Goal: Find specific page/section: Find specific page/section

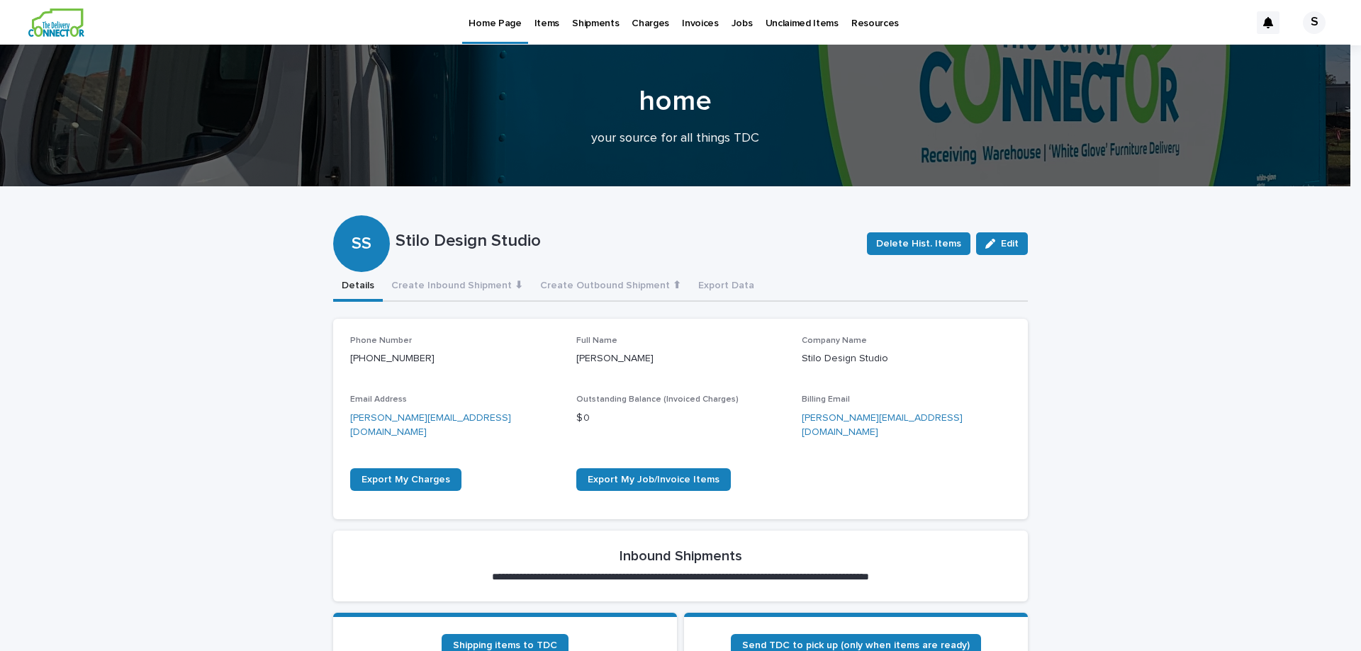
click at [549, 26] on p "Items" at bounding box center [546, 15] width 25 height 30
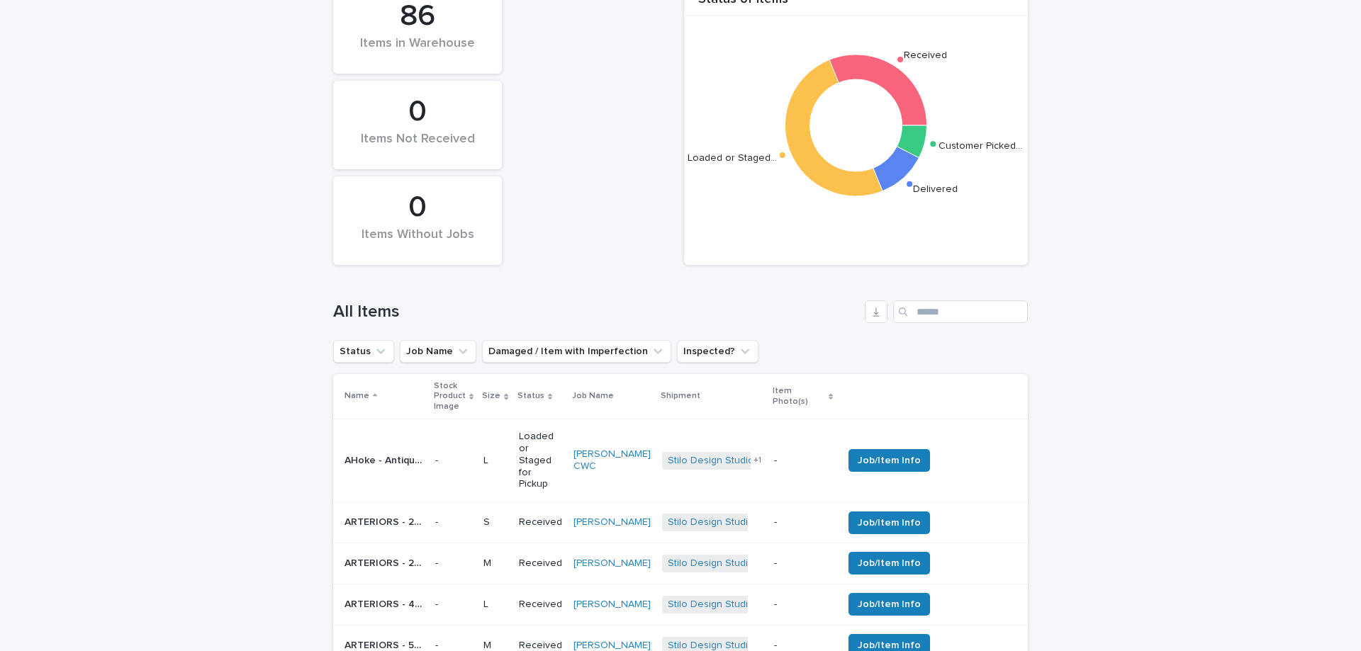
scroll to position [284, 0]
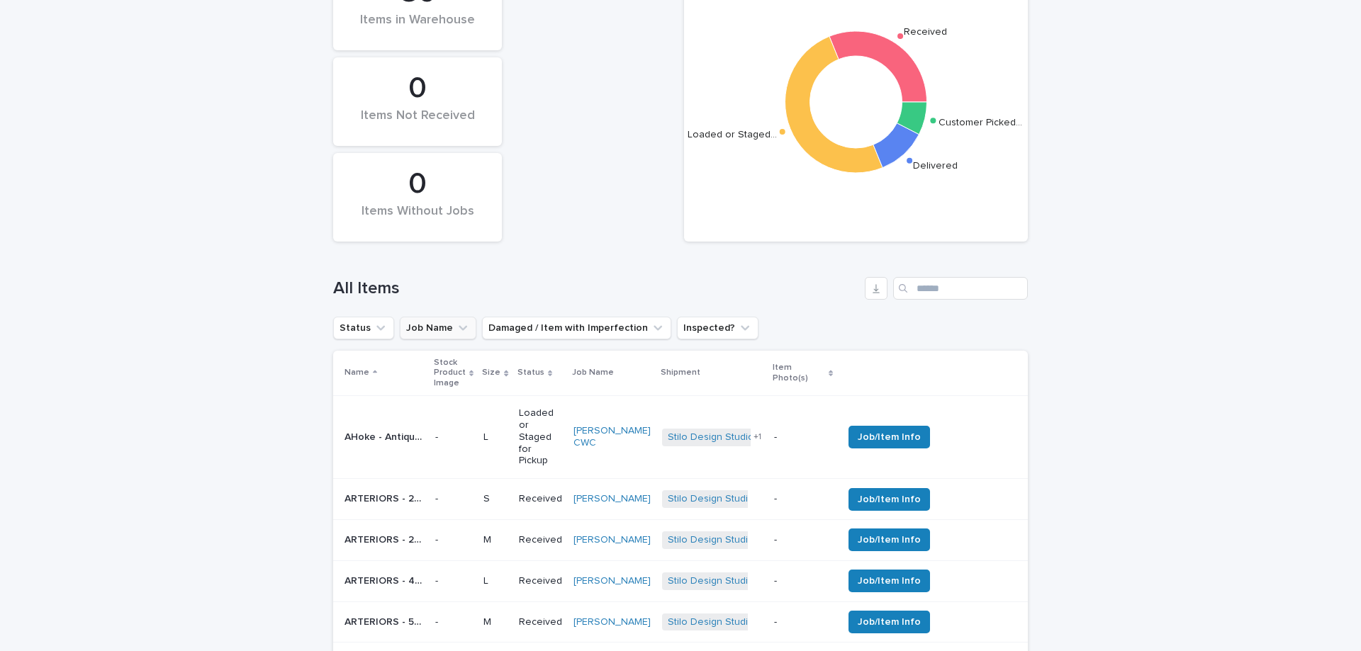
click at [459, 329] on icon "Job Name" at bounding box center [463, 328] width 9 height 5
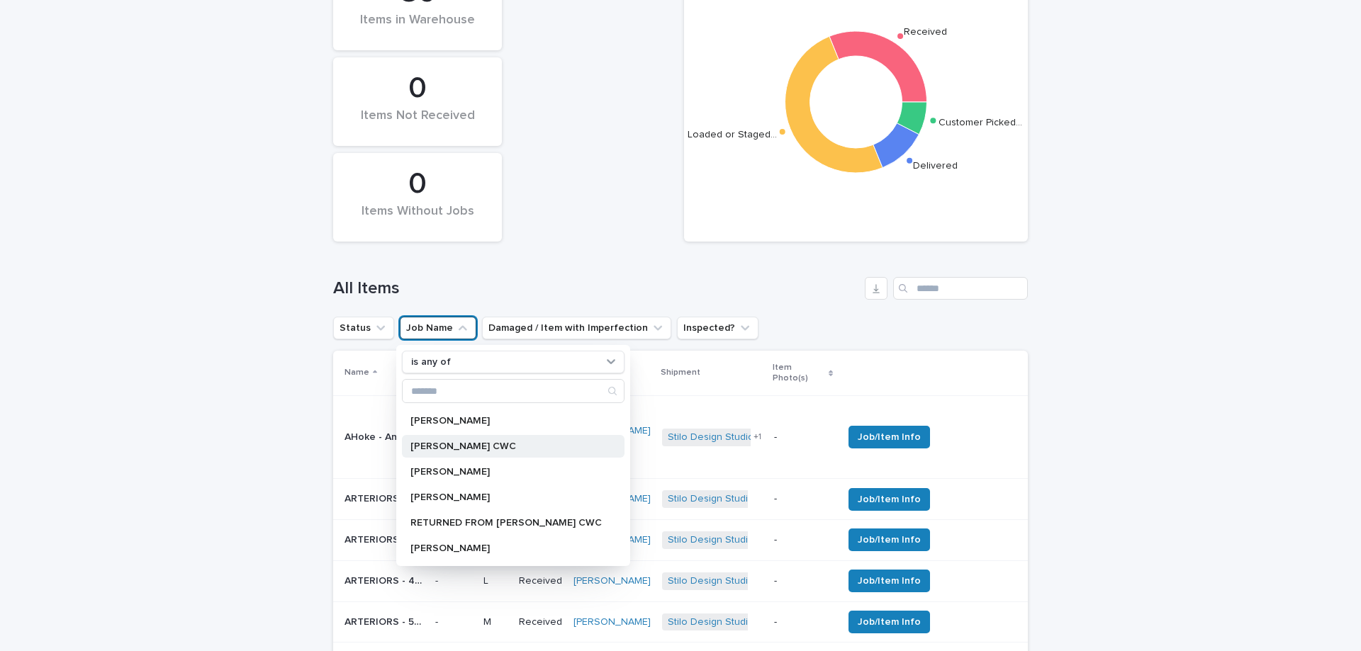
scroll to position [354, 0]
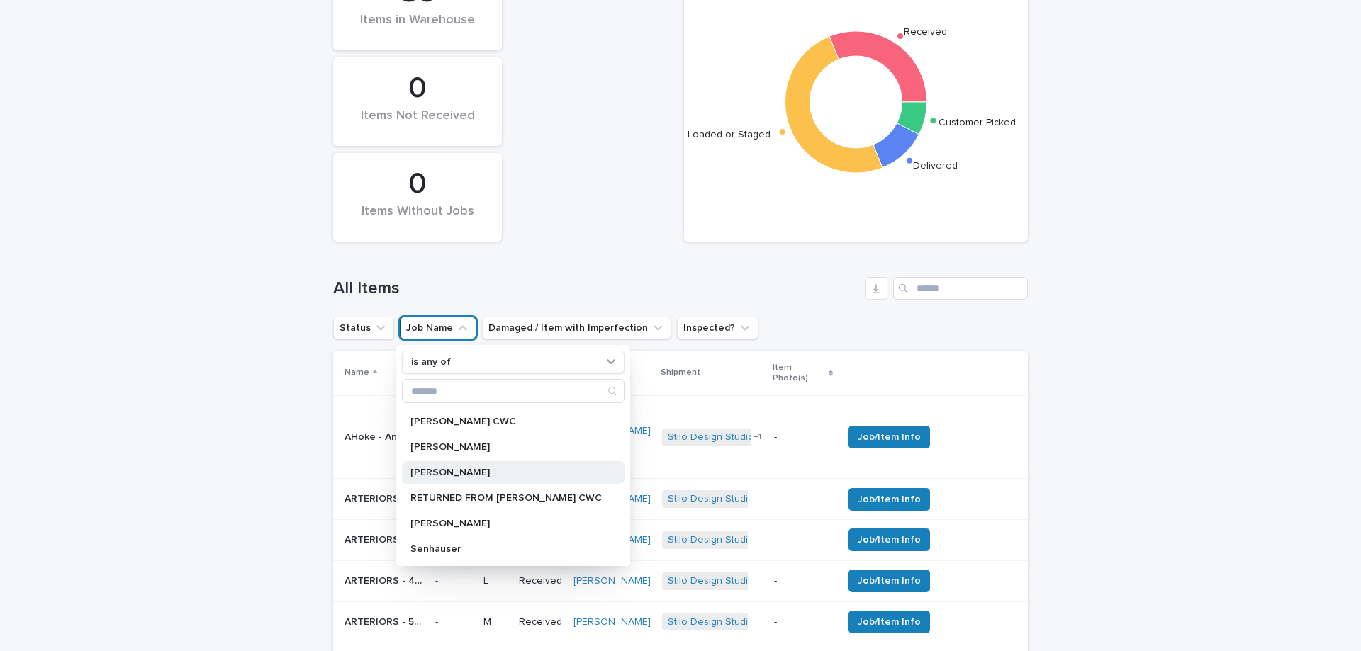
click at [422, 472] on p "[PERSON_NAME]" at bounding box center [505, 473] width 191 height 10
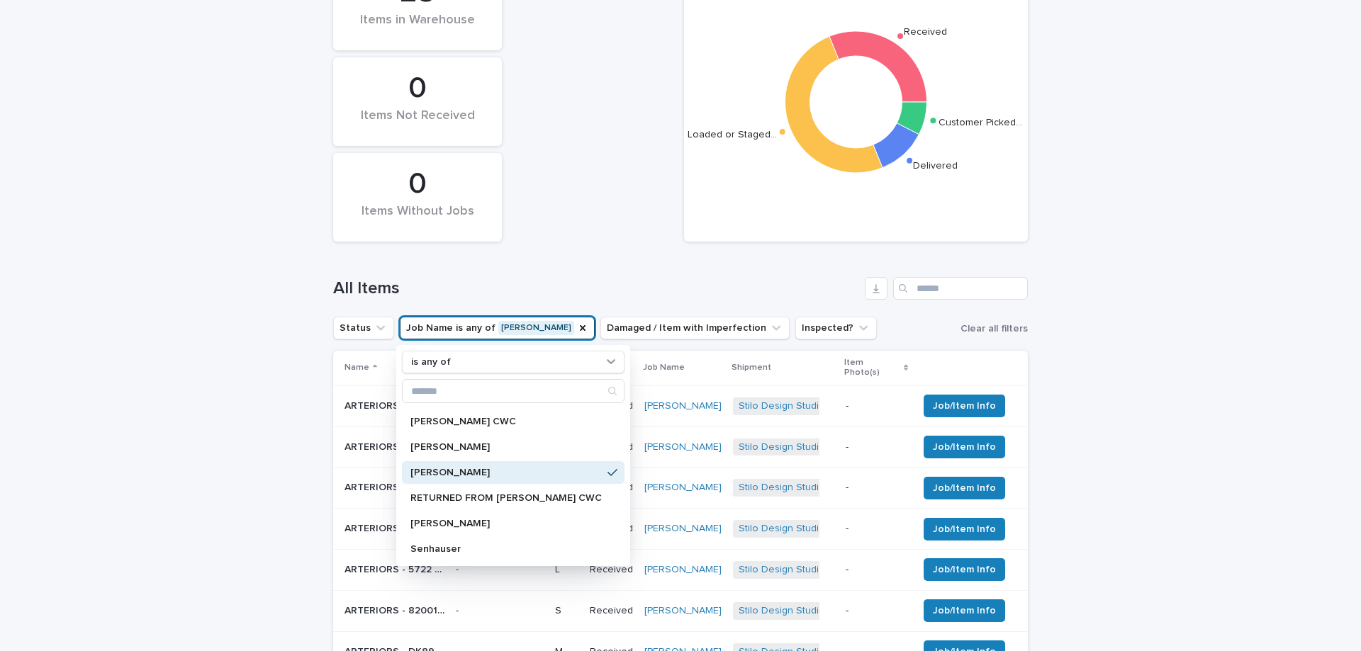
click at [1082, 439] on div "Loading... Saving… Loading... Saving… Status of Items Received Loaded or Staged…" at bounding box center [680, 427] width 1361 height 980
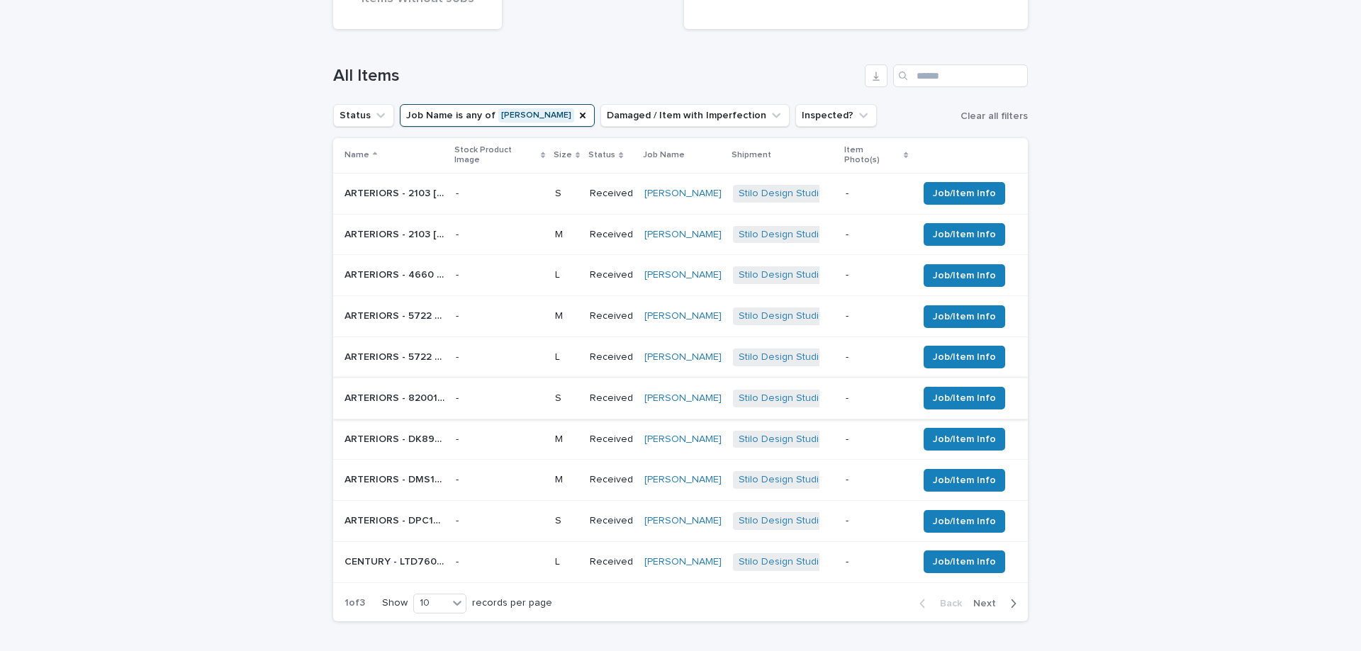
scroll to position [567, 0]
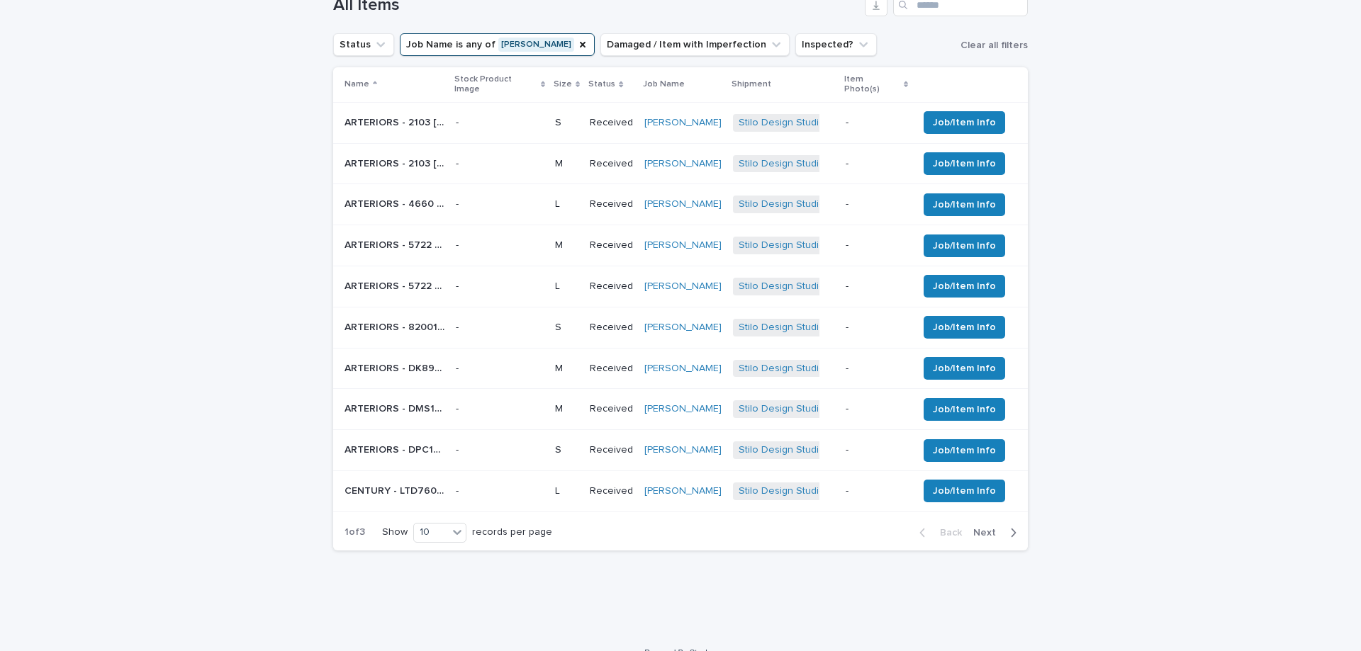
click at [991, 528] on span "Next" at bounding box center [988, 533] width 31 height 10
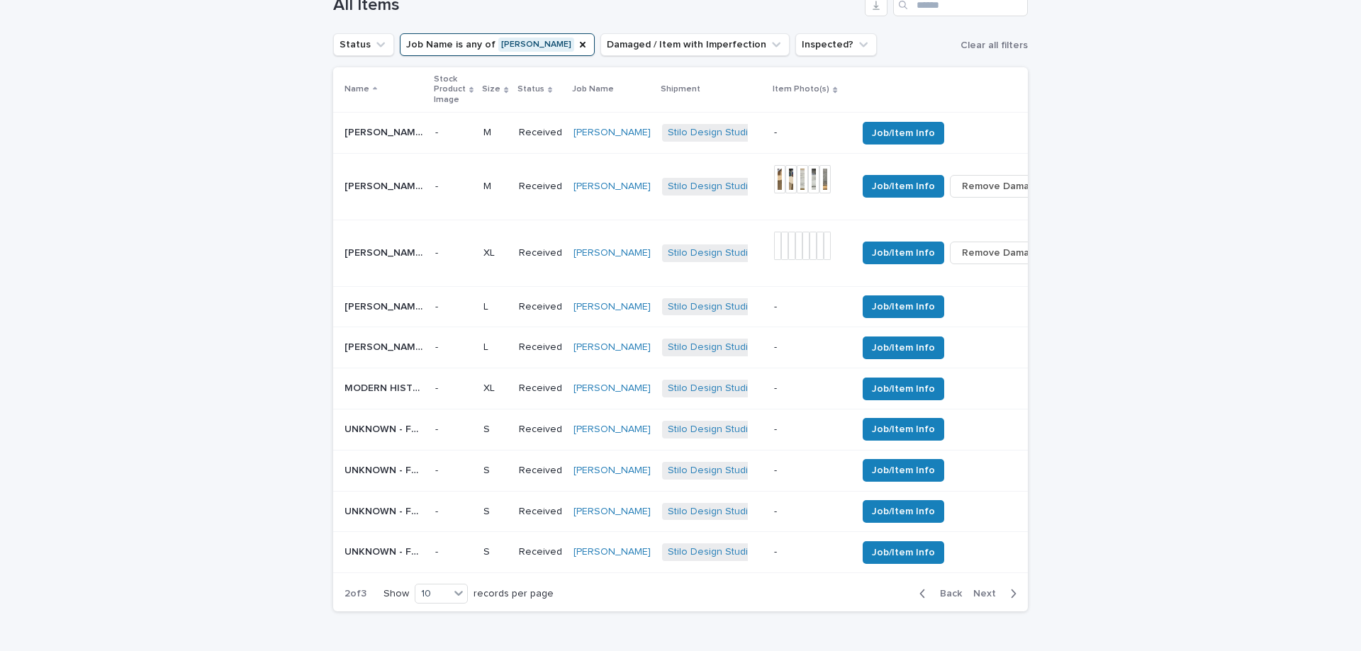
scroll to position [608, 0]
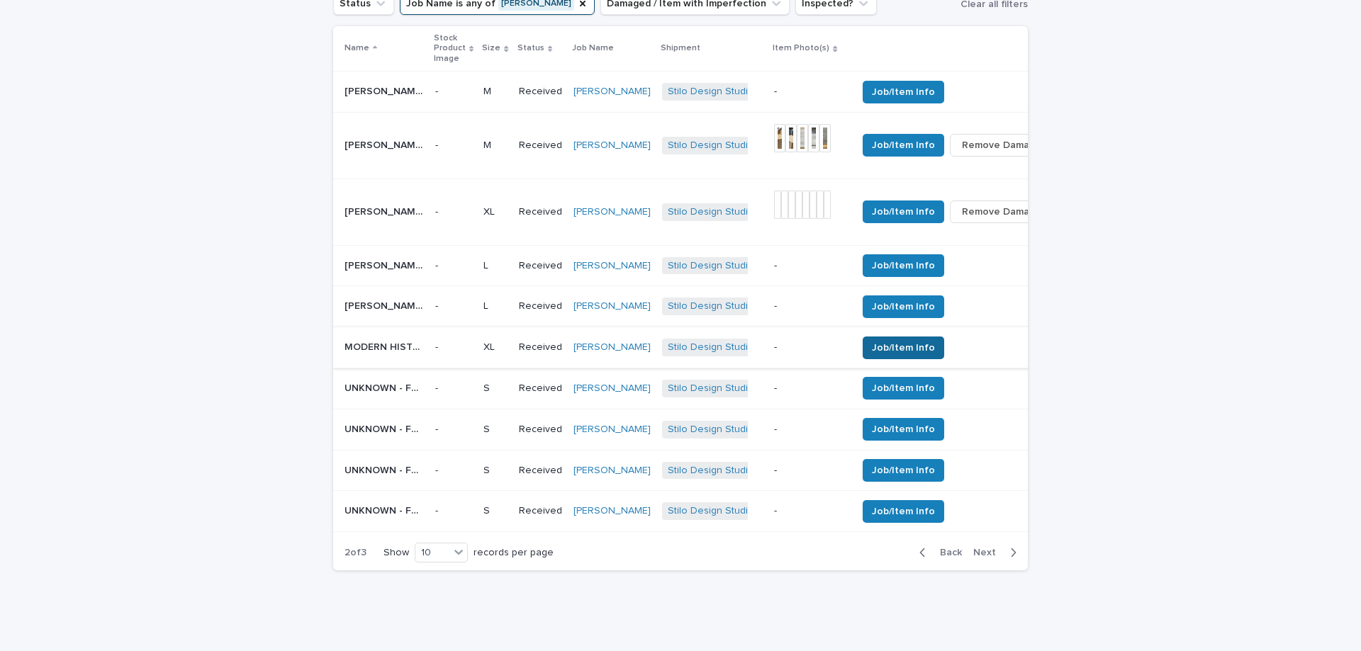
click at [872, 347] on span "Job/Item Info" at bounding box center [903, 348] width 63 height 14
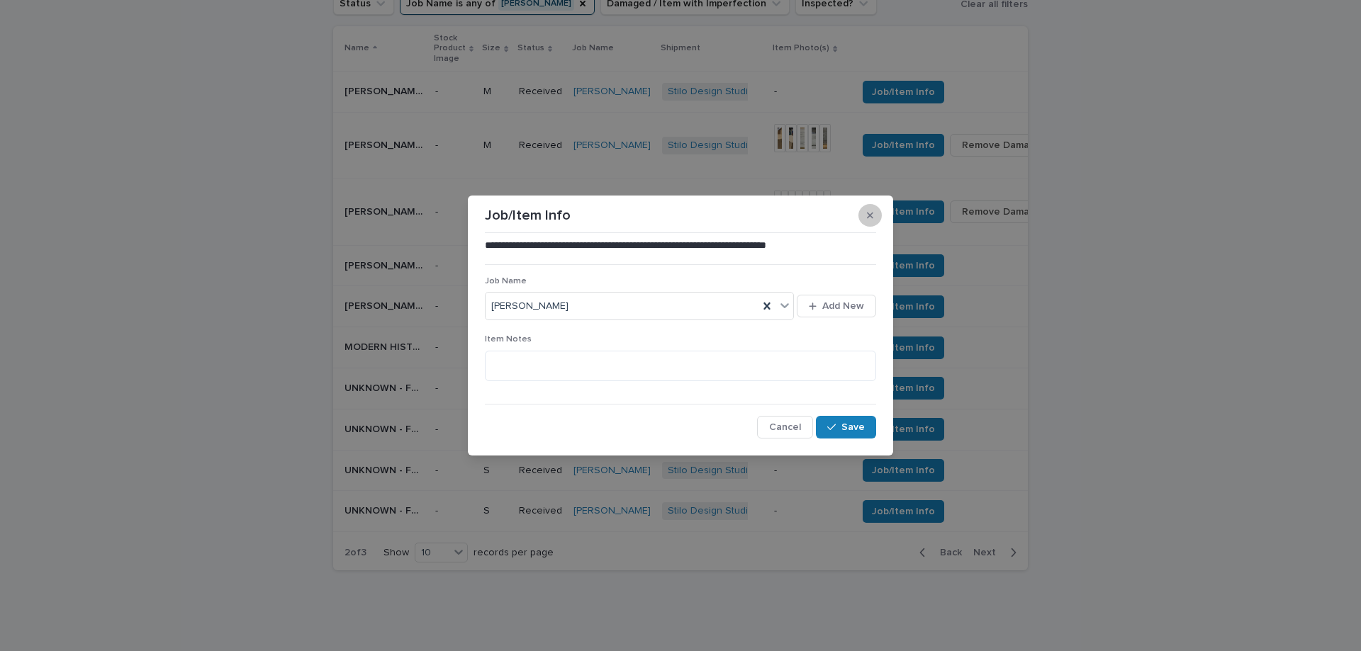
click at [871, 208] on button "button" at bounding box center [869, 215] width 23 height 23
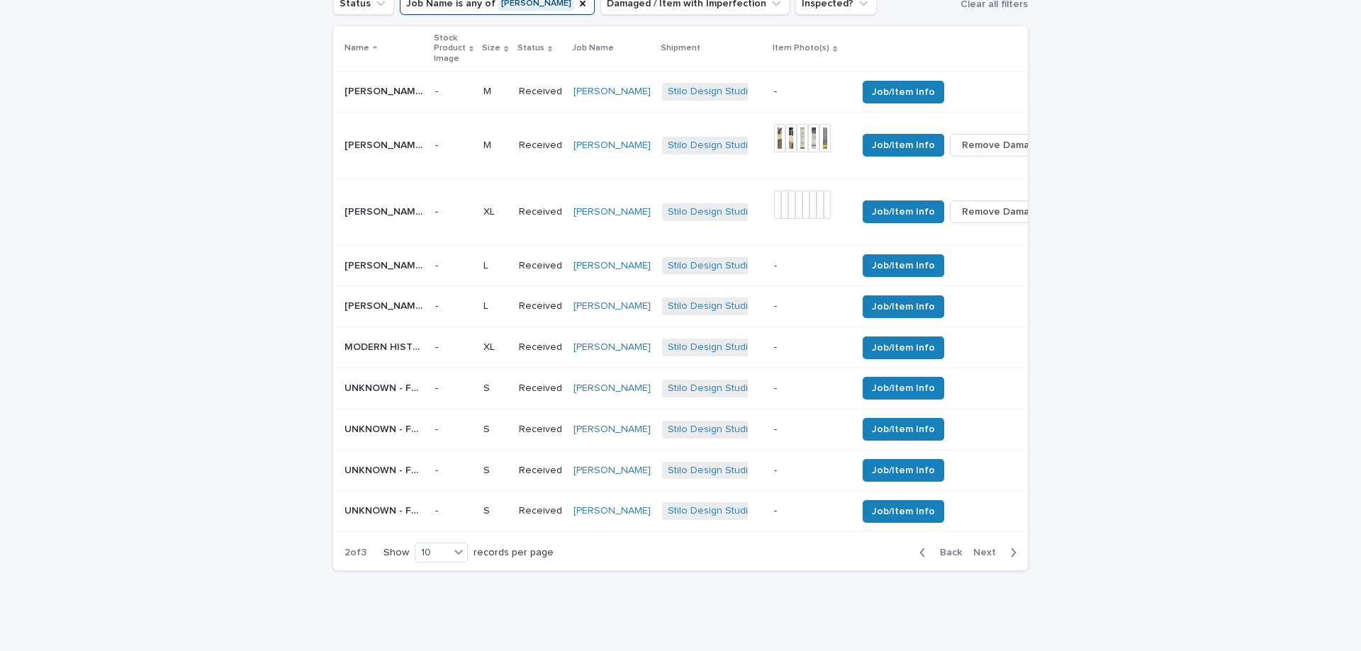
click at [361, 349] on p "MODERN HISTORY - MH904F01 SMOKED MIRROR CREDENZA | 73817" at bounding box center [385, 346] width 82 height 15
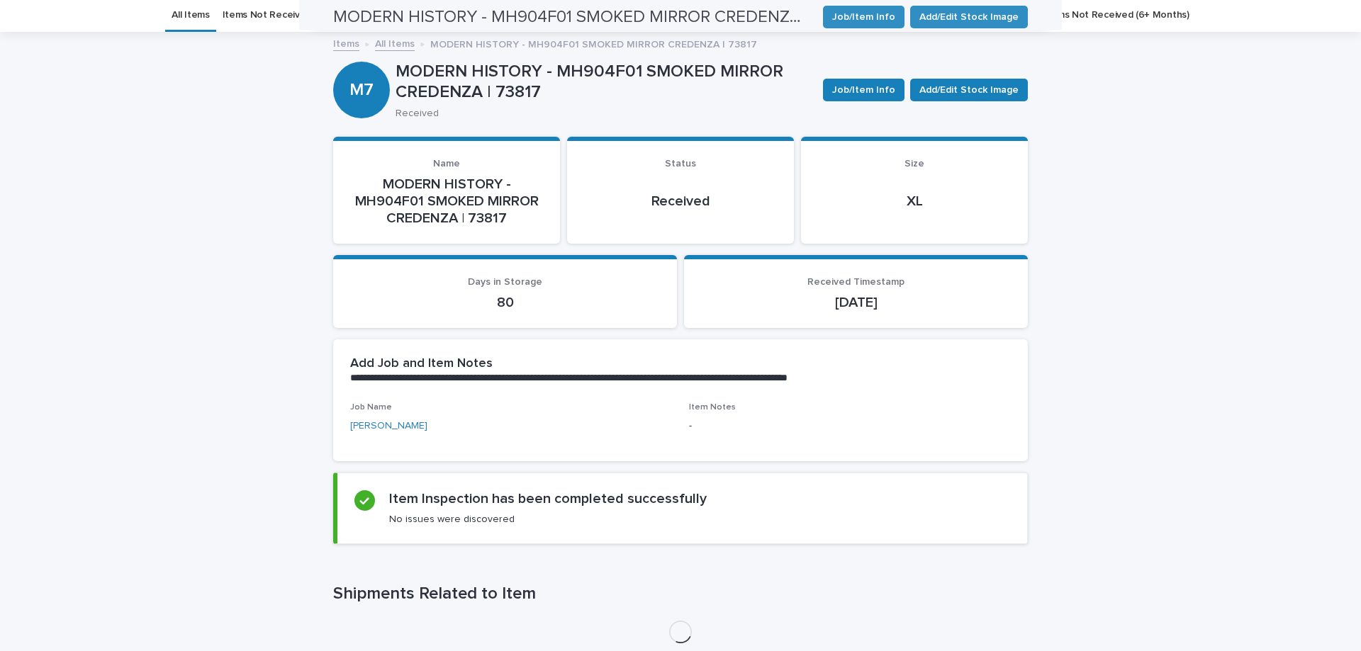
scroll to position [45, 0]
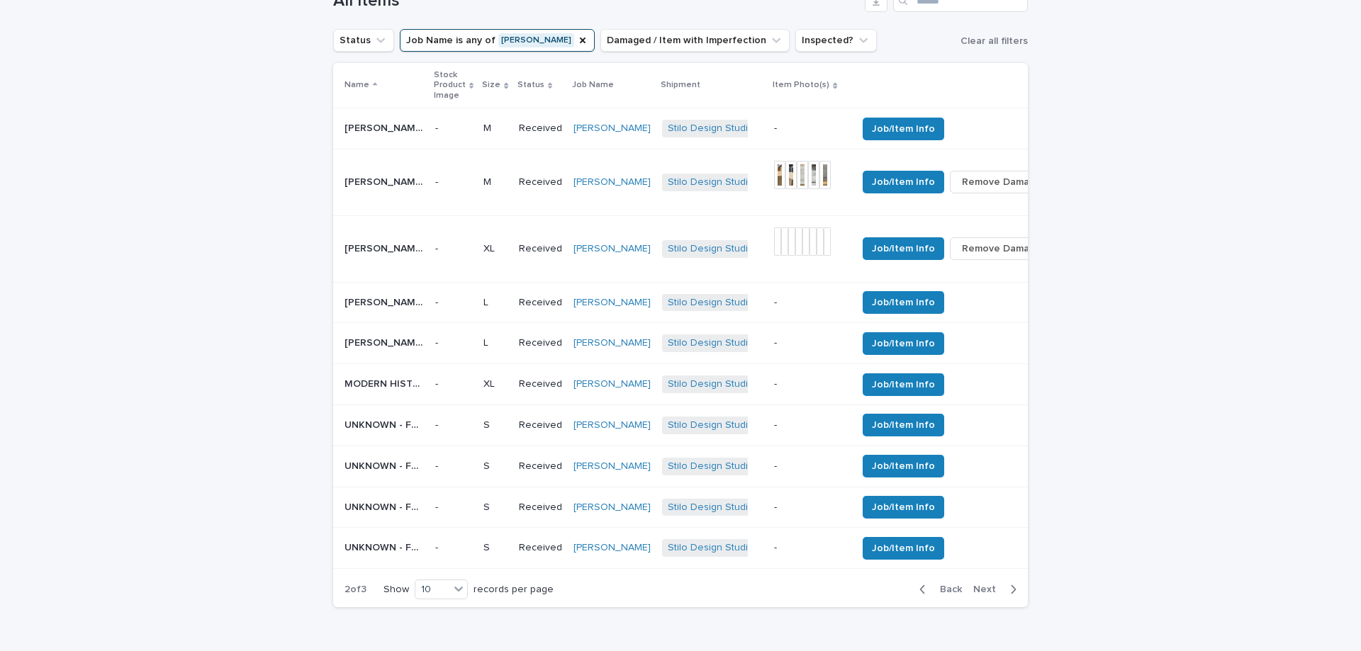
scroll to position [595, 0]
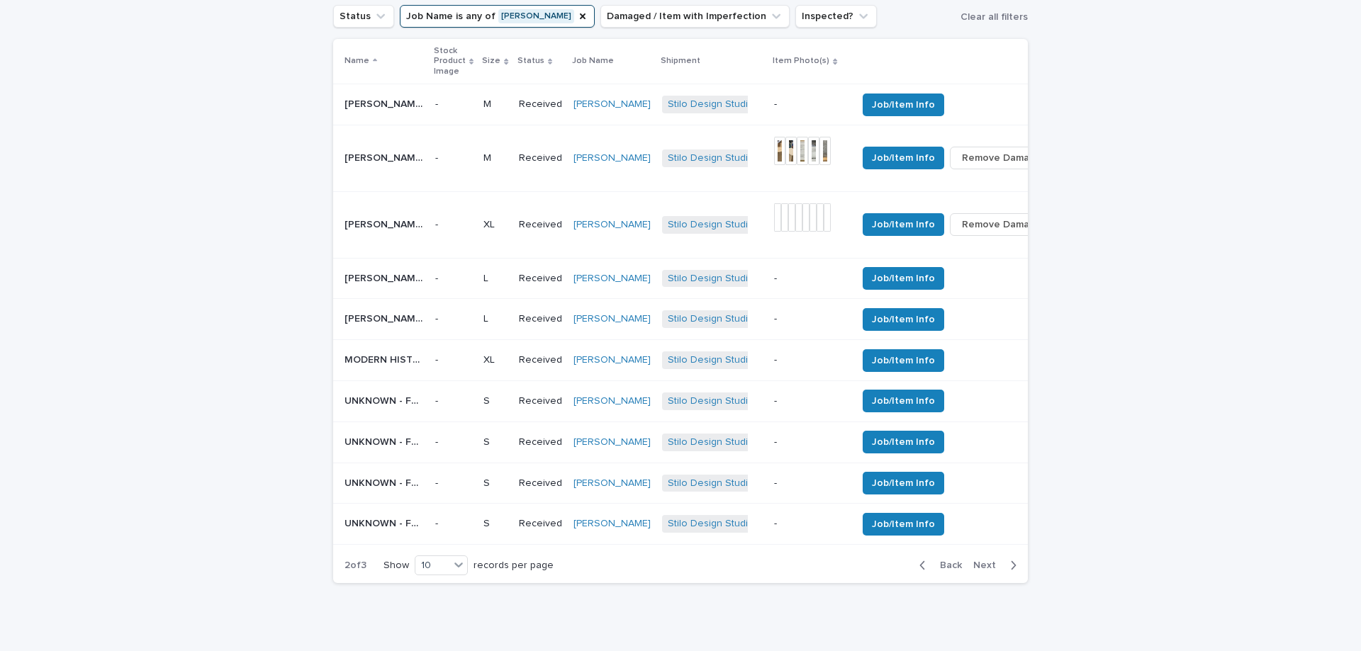
click at [361, 395] on p "UNKNOWN - FR LIGHT FIXTURE | 75372" at bounding box center [385, 400] width 82 height 15
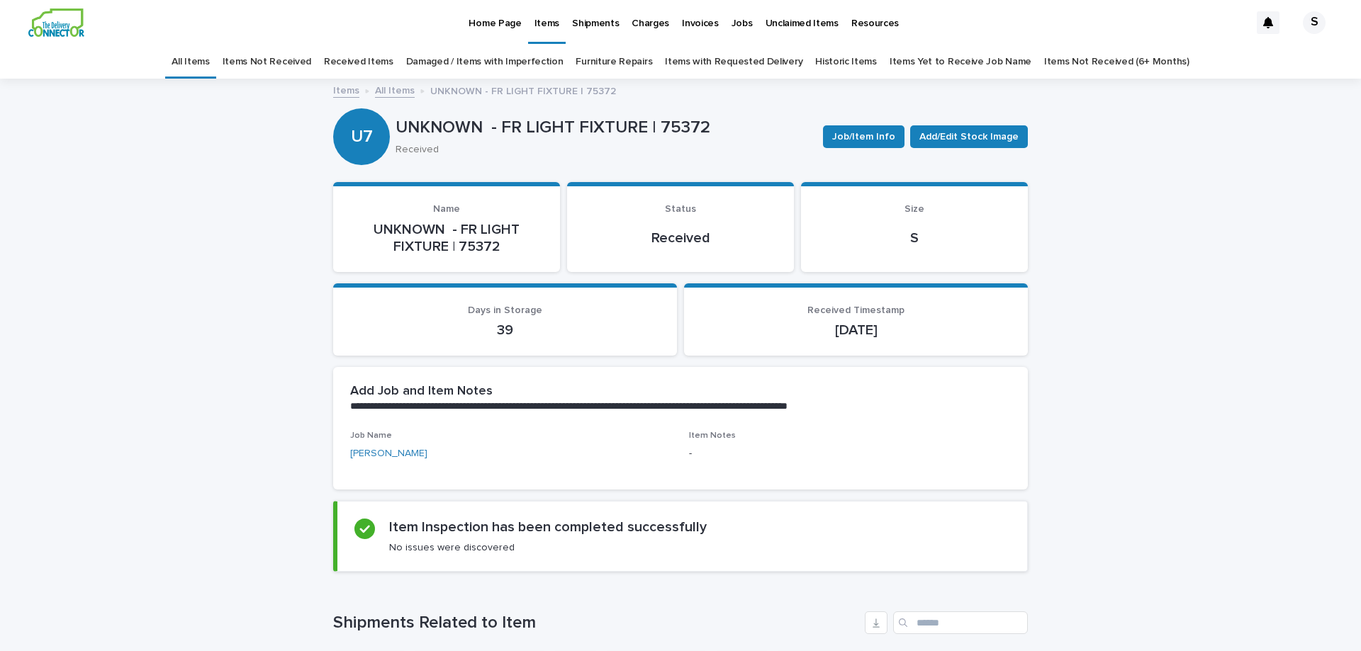
click at [398, 89] on link "All Items" at bounding box center [395, 90] width 40 height 16
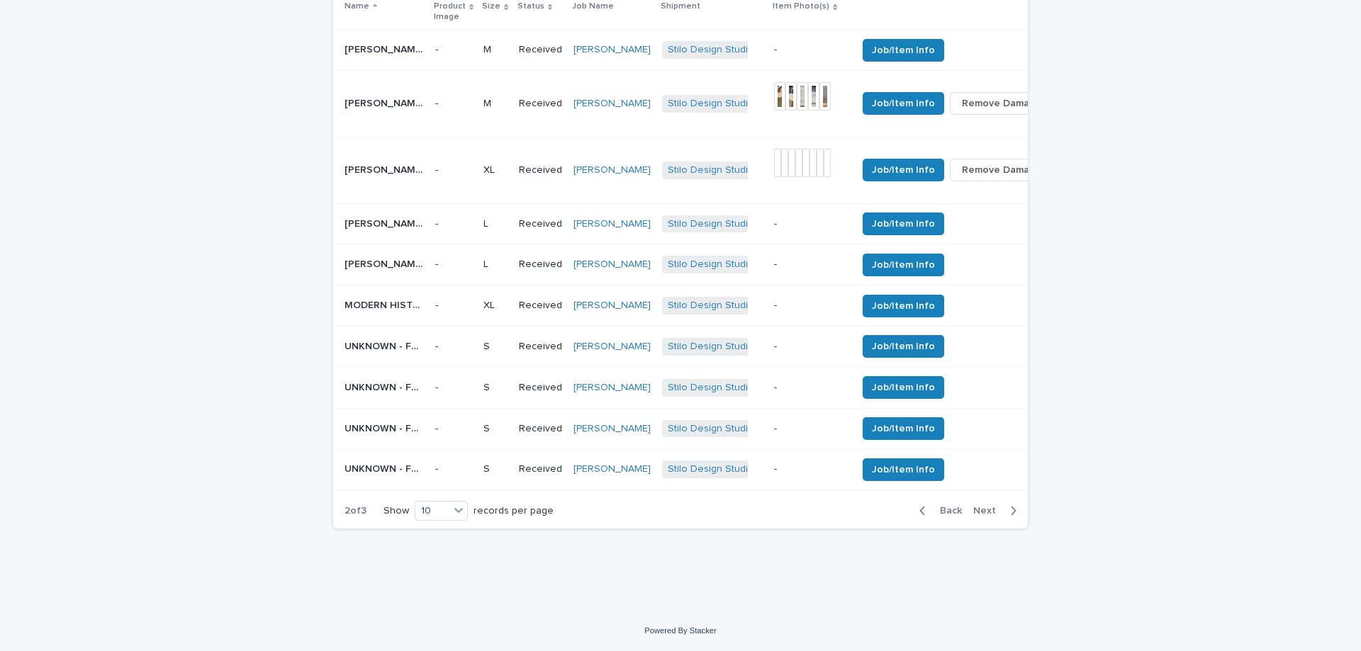
scroll to position [661, 0]
click at [383, 383] on p "UNKNOWN - FR LIGHT FIXTURE | 75373" at bounding box center [385, 386] width 82 height 15
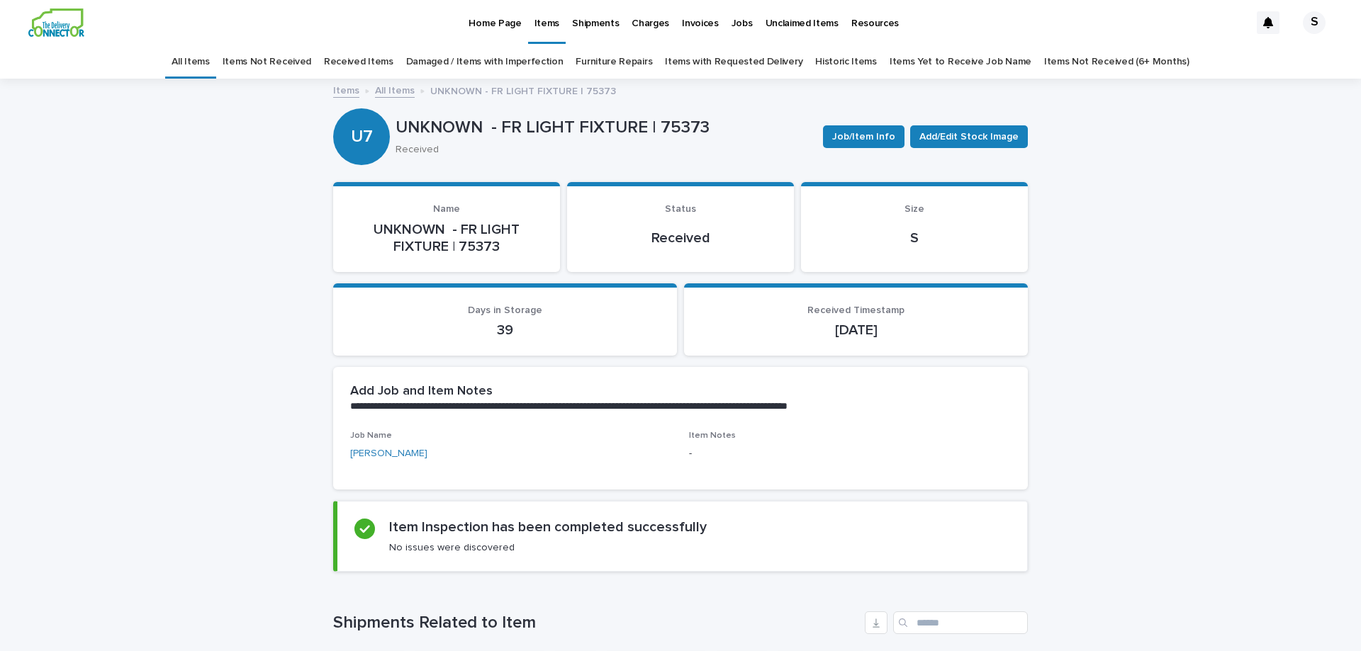
click at [400, 96] on link "All Items" at bounding box center [395, 90] width 40 height 16
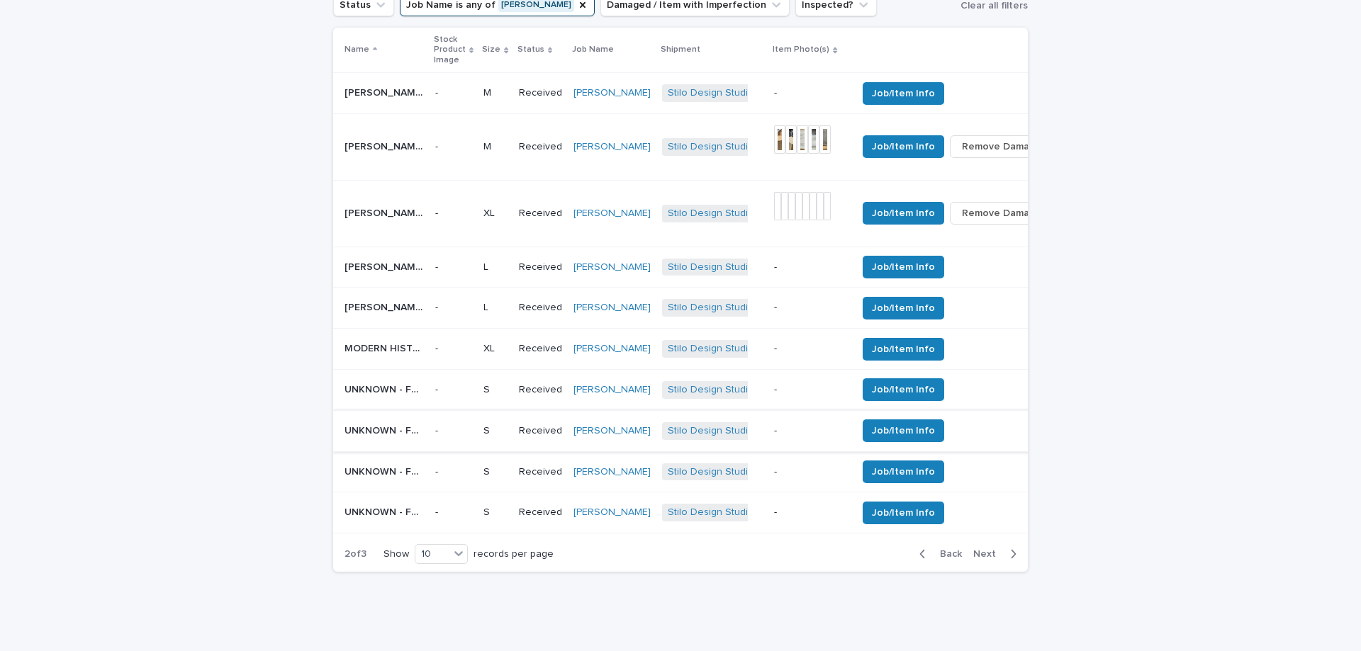
scroll to position [612, 0]
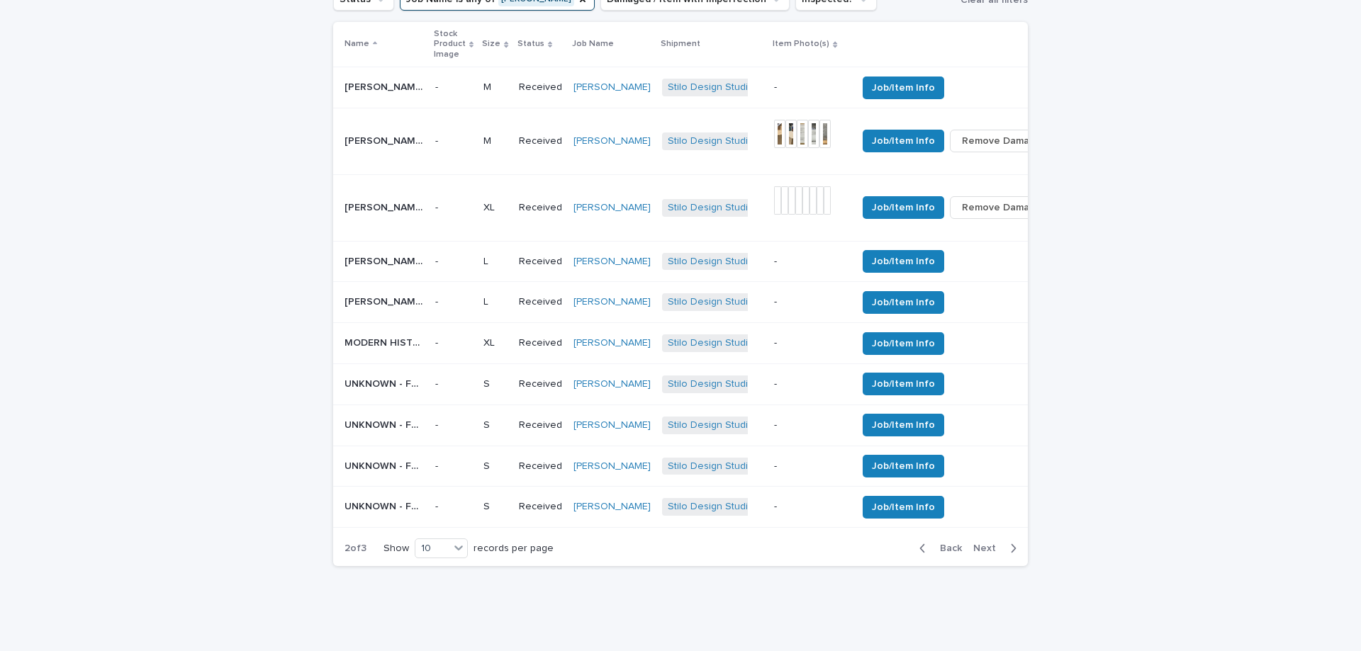
click at [387, 464] on p "UNKNOWN - FR LIGHT FIXTURE | 75374" at bounding box center [385, 465] width 82 height 15
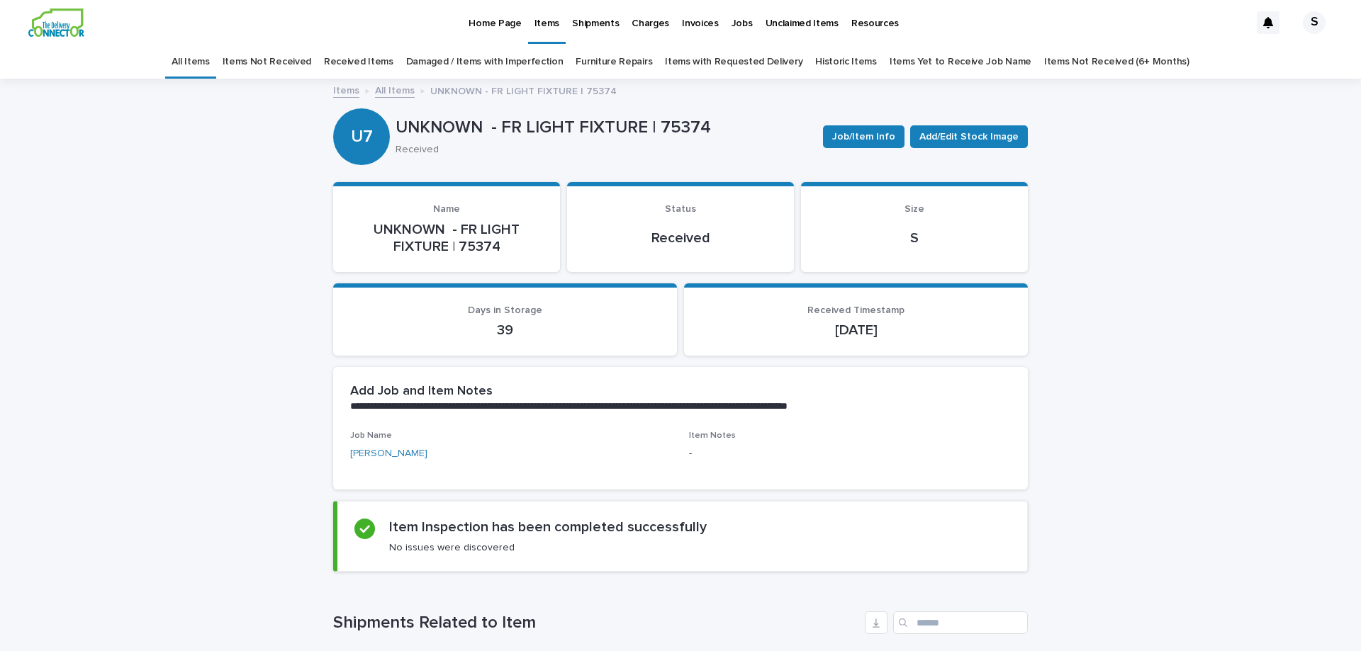
click at [395, 94] on link "All Items" at bounding box center [395, 90] width 40 height 16
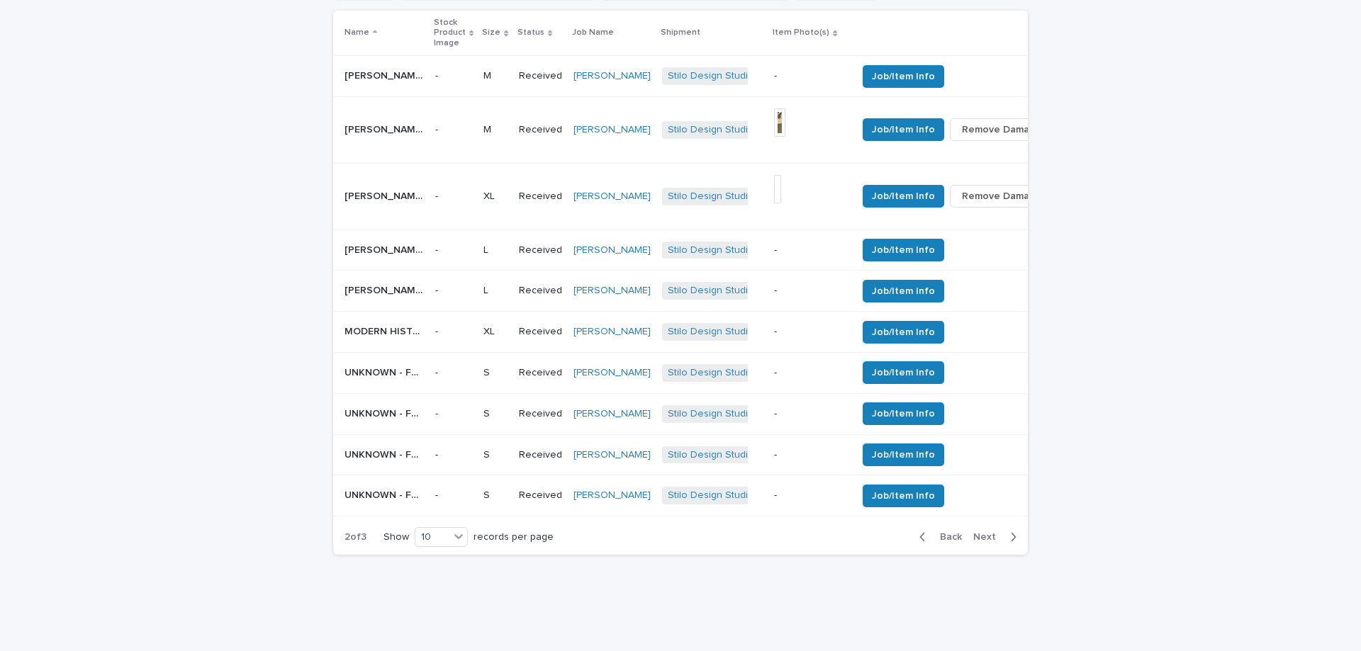
scroll to position [661, 0]
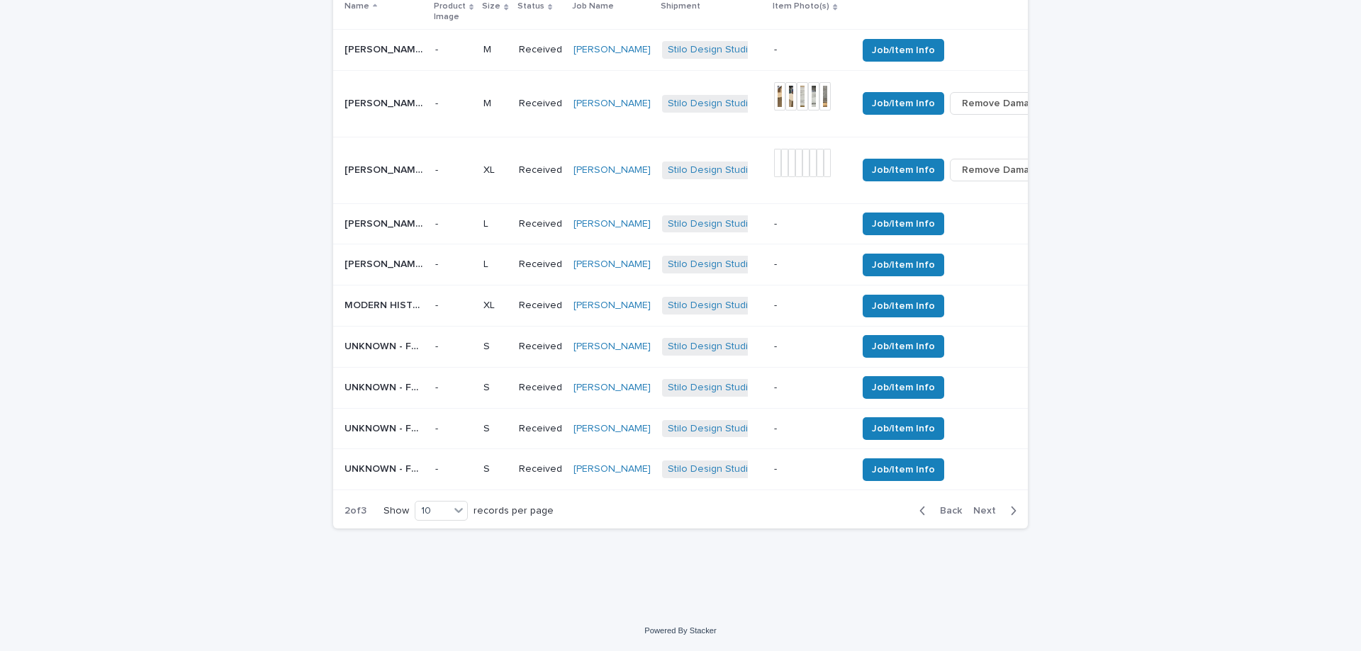
click at [374, 469] on div "UNKNOWN - FR LIGHT FIXTURE | 75375 UNKNOWN - FR LIGHT FIXTURE | 75375" at bounding box center [383, 469] width 79 height 23
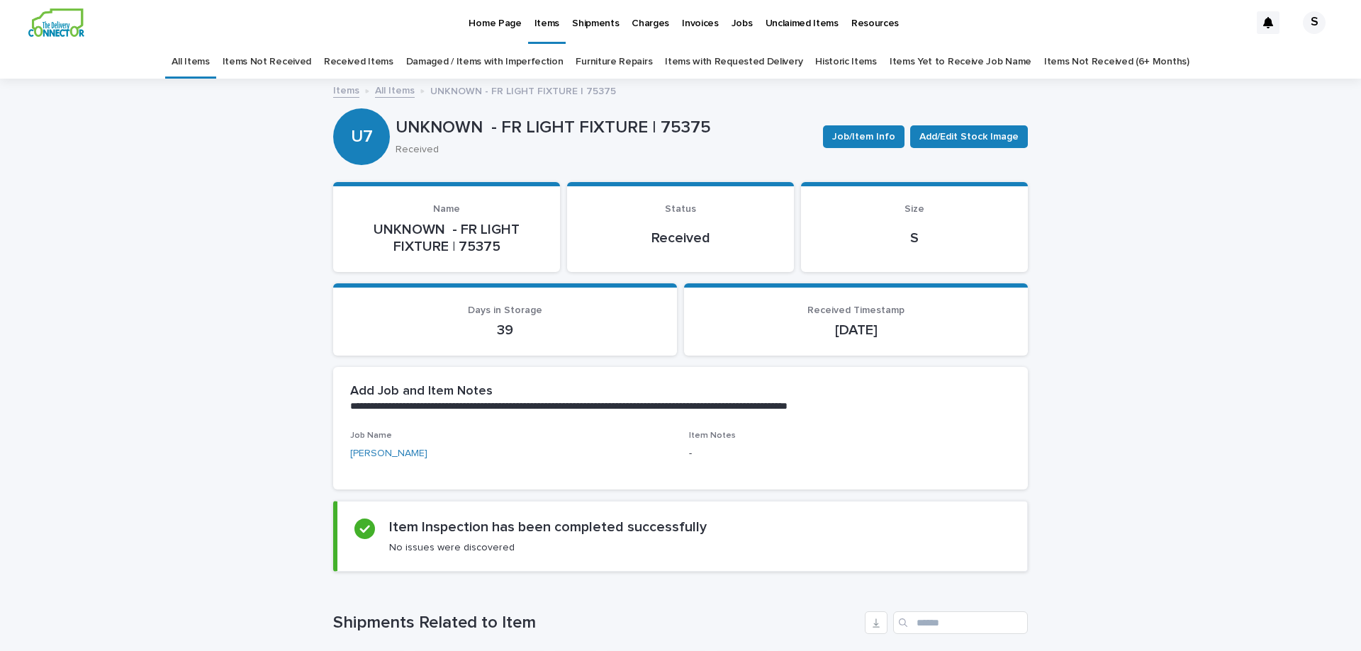
click at [400, 84] on link "All Items" at bounding box center [395, 90] width 40 height 16
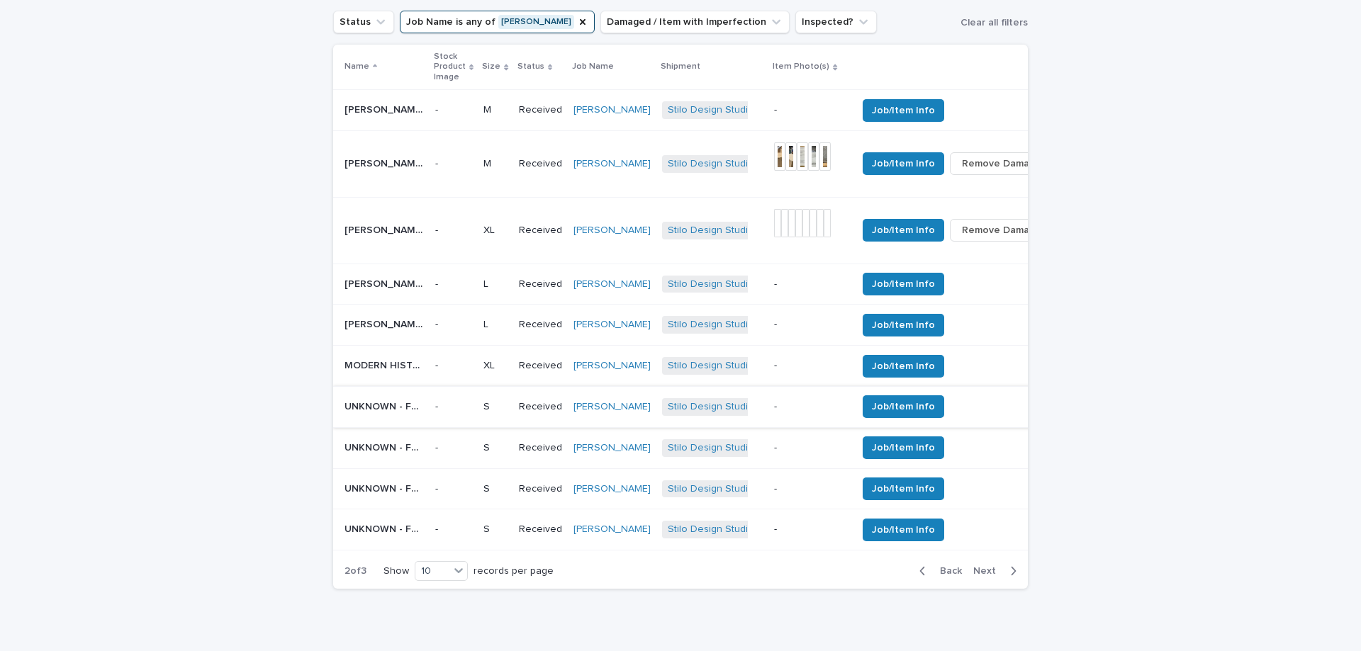
scroll to position [612, 0]
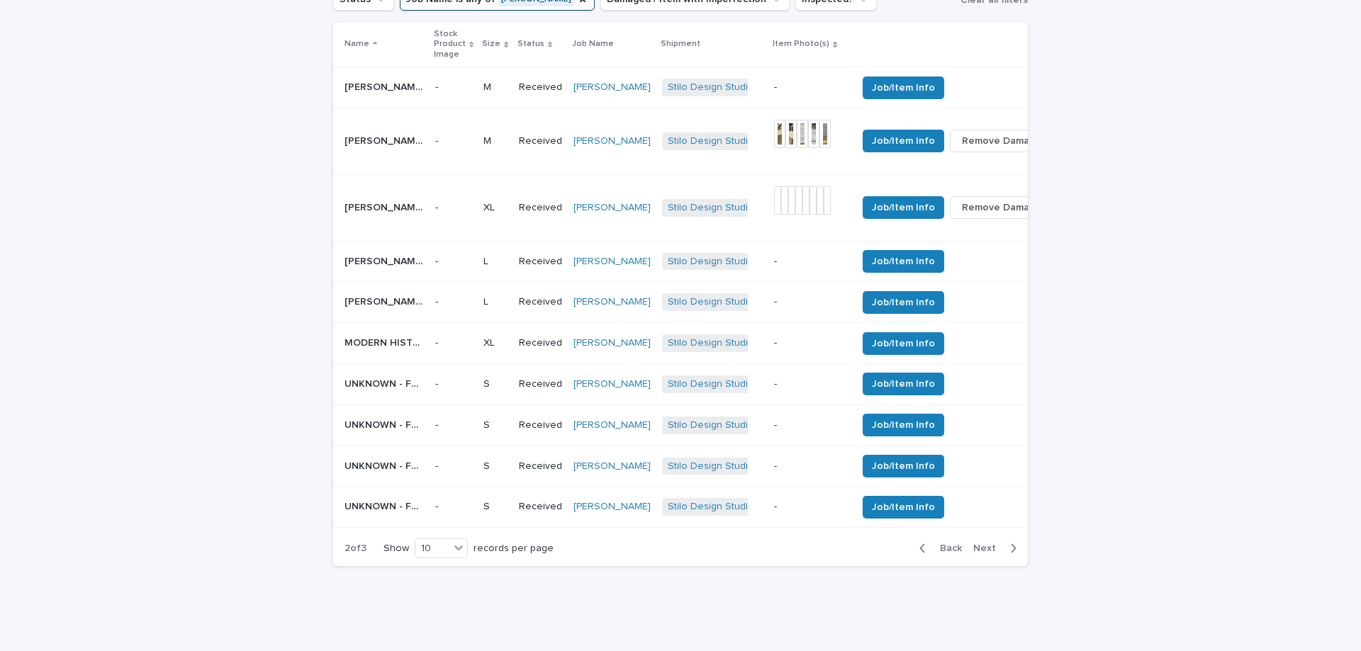
click at [973, 554] on span "Next" at bounding box center [988, 549] width 31 height 10
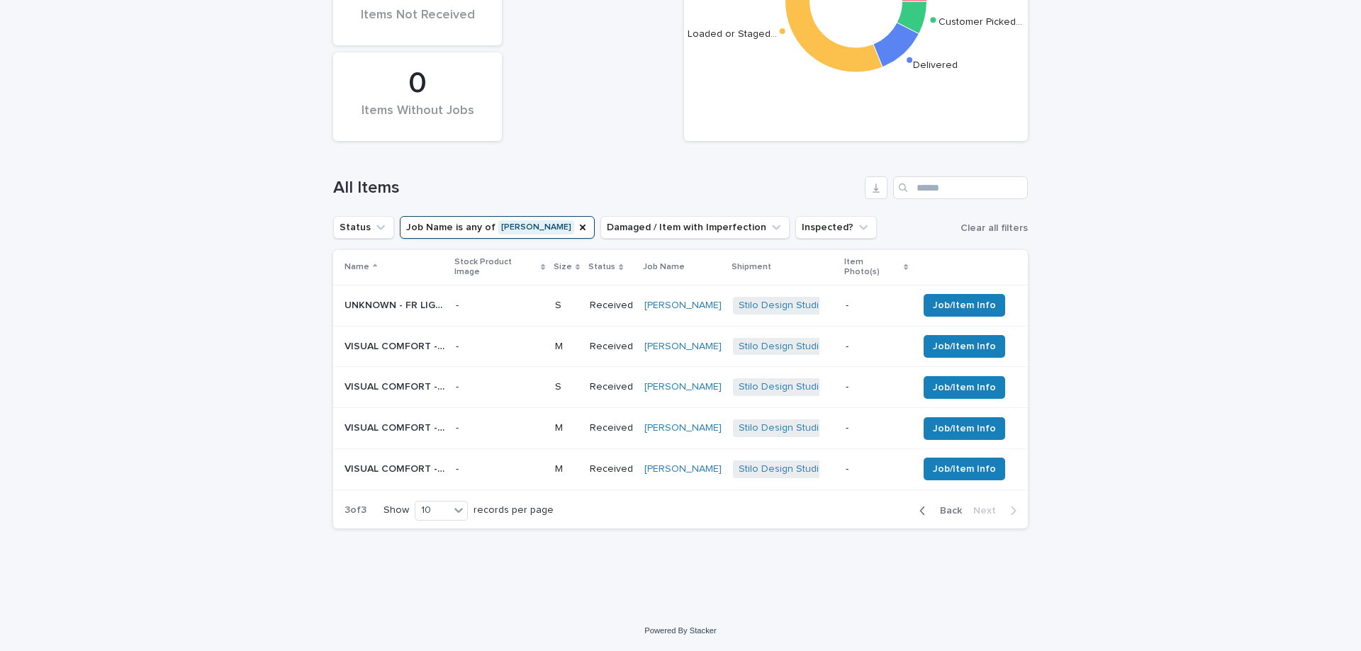
scroll to position [374, 0]
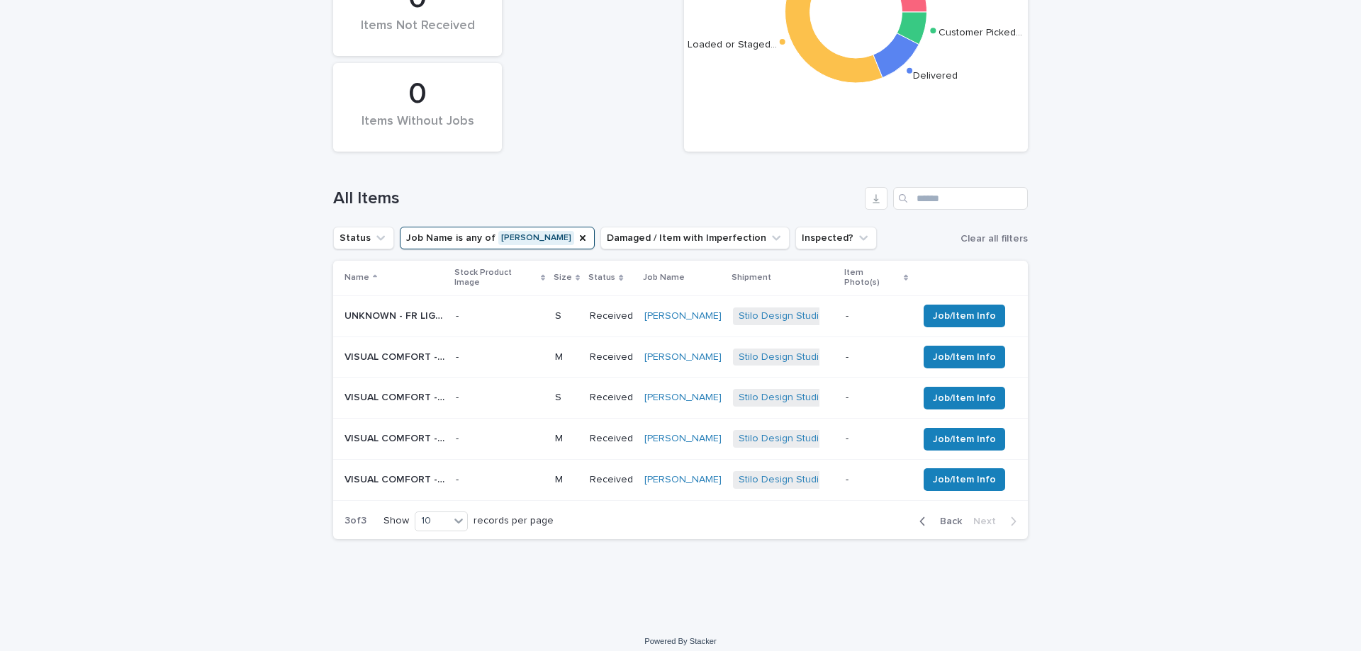
click at [391, 308] on p "UNKNOWN - FR LIGHT FIXTURE | 75376" at bounding box center [395, 315] width 103 height 15
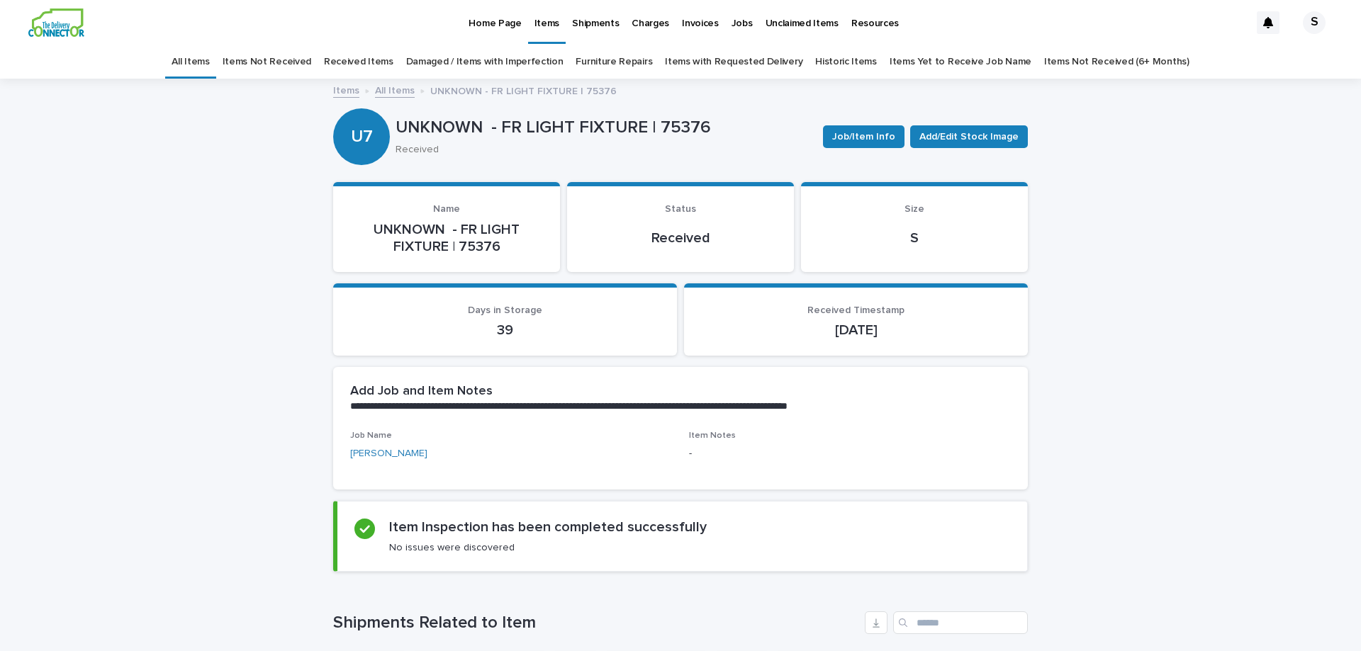
click at [382, 93] on link "All Items" at bounding box center [395, 90] width 40 height 16
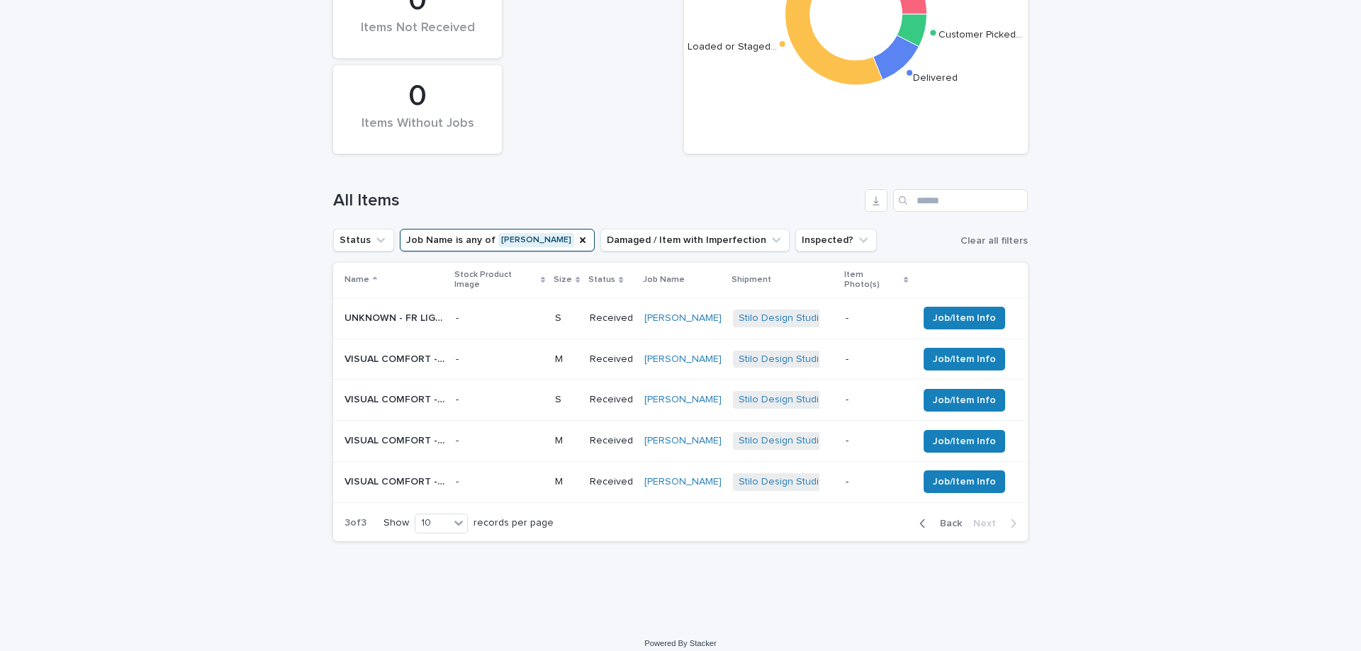
scroll to position [374, 0]
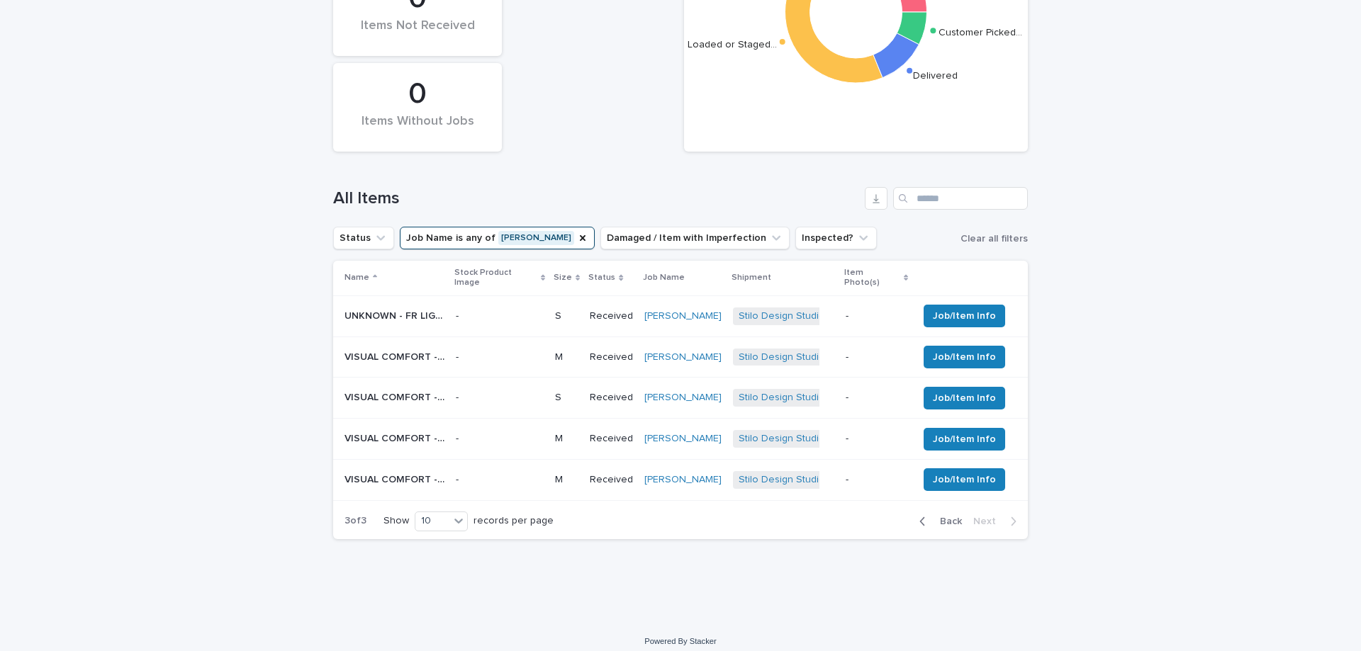
click at [395, 349] on p "VISUAL COMFORT - 4164MBK/G CYNARA XL FLUSH MOUNT | 76782" at bounding box center [395, 356] width 103 height 15
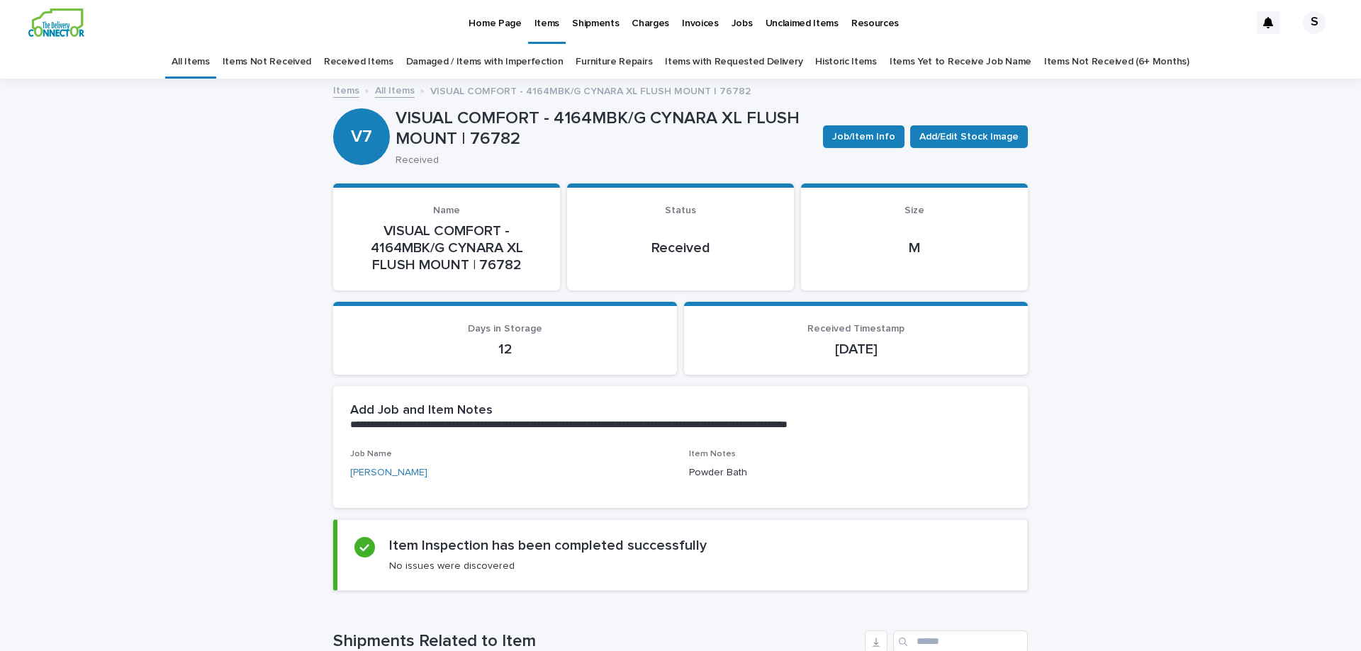
click at [386, 86] on link "All Items" at bounding box center [395, 90] width 40 height 16
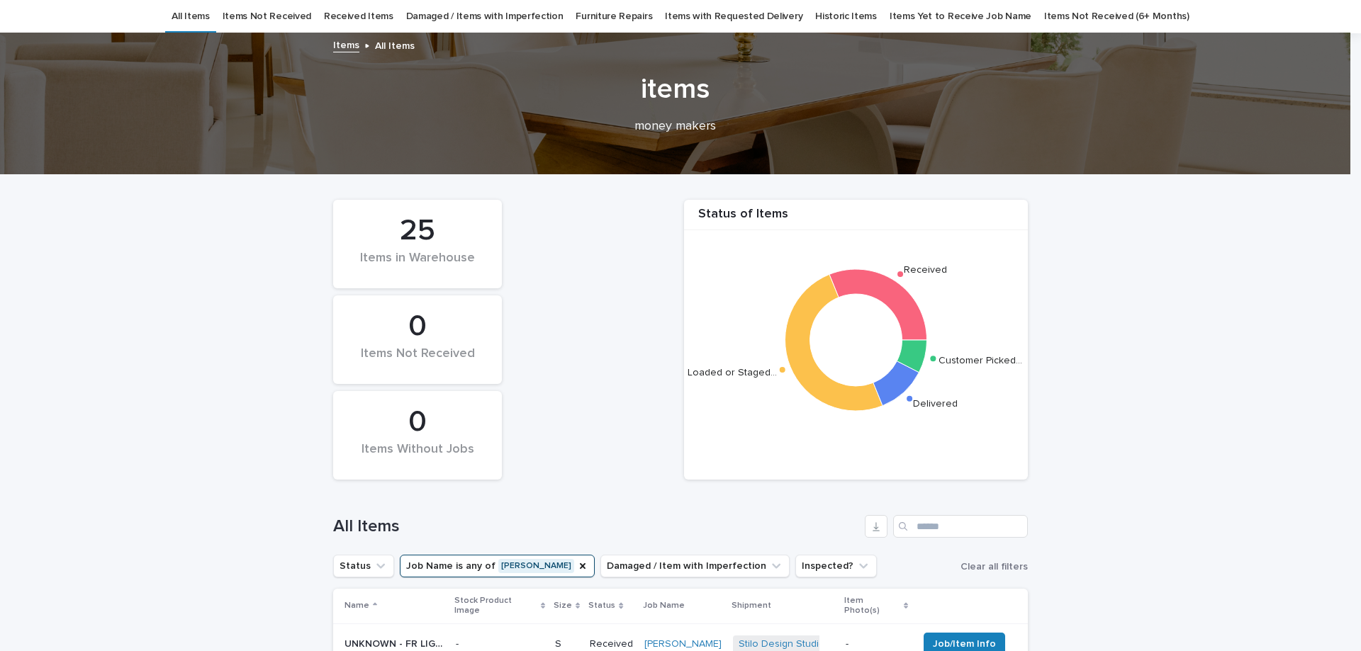
scroll to position [374, 0]
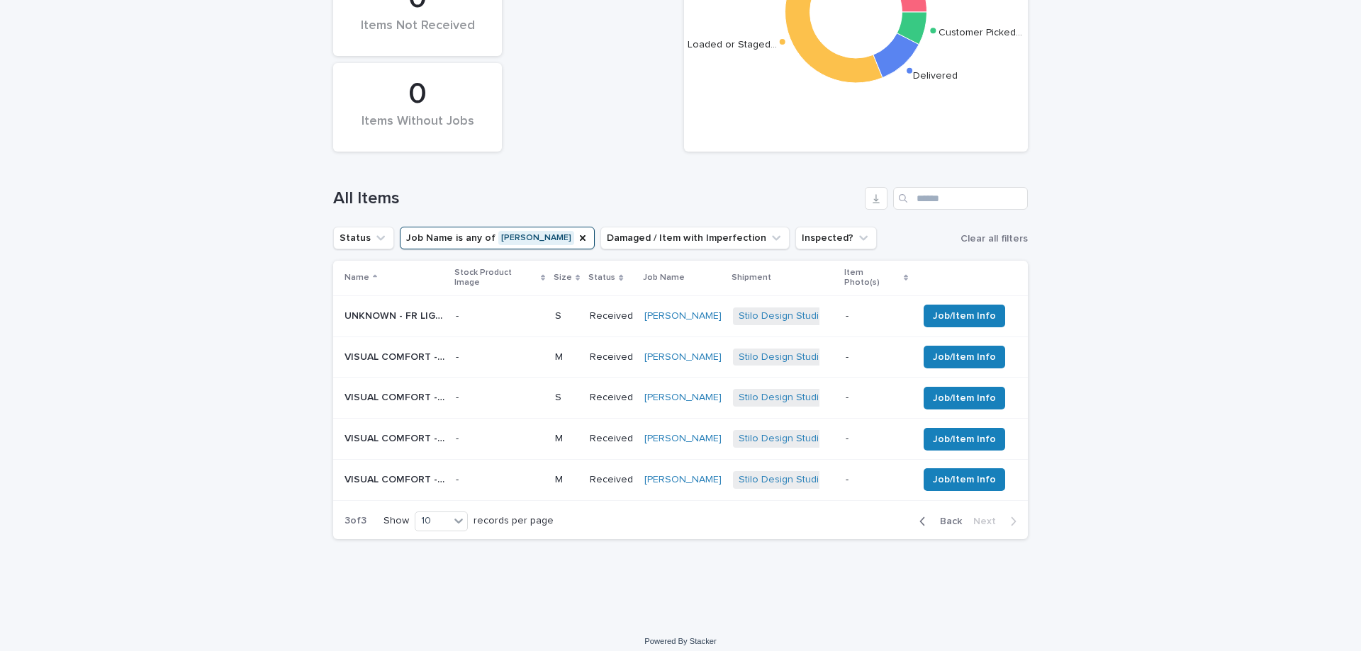
click at [407, 386] on div "VISUAL COMFORT - SET OF LIGHTBULBS | 76740 VISUAL COMFORT - SET OF LIGHTBULBS |…" at bounding box center [394, 397] width 100 height 23
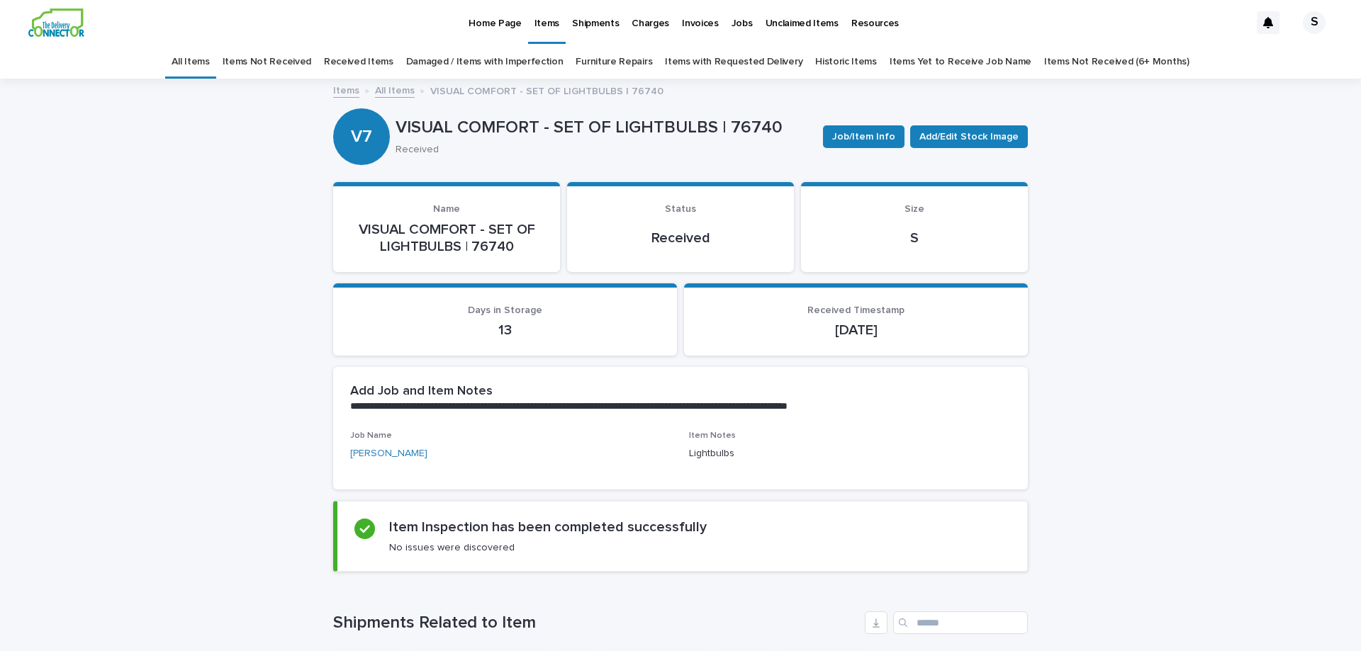
click at [392, 89] on link "All Items" at bounding box center [395, 90] width 40 height 16
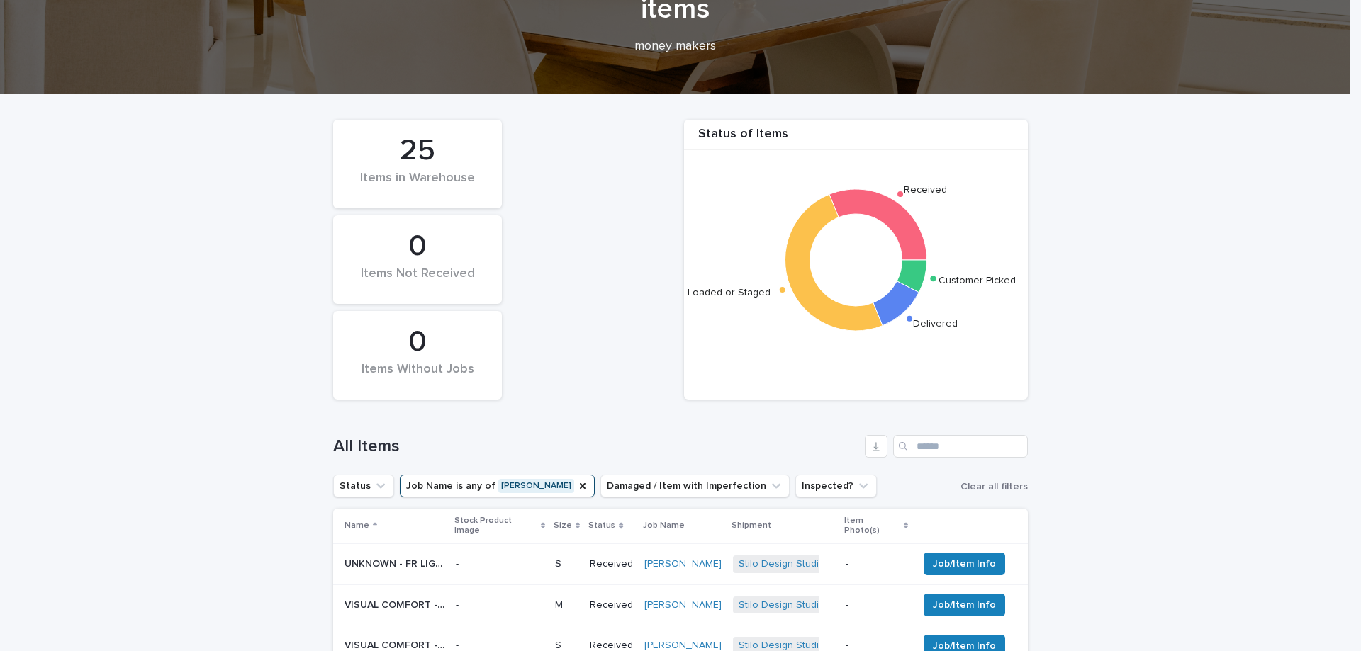
scroll to position [374, 0]
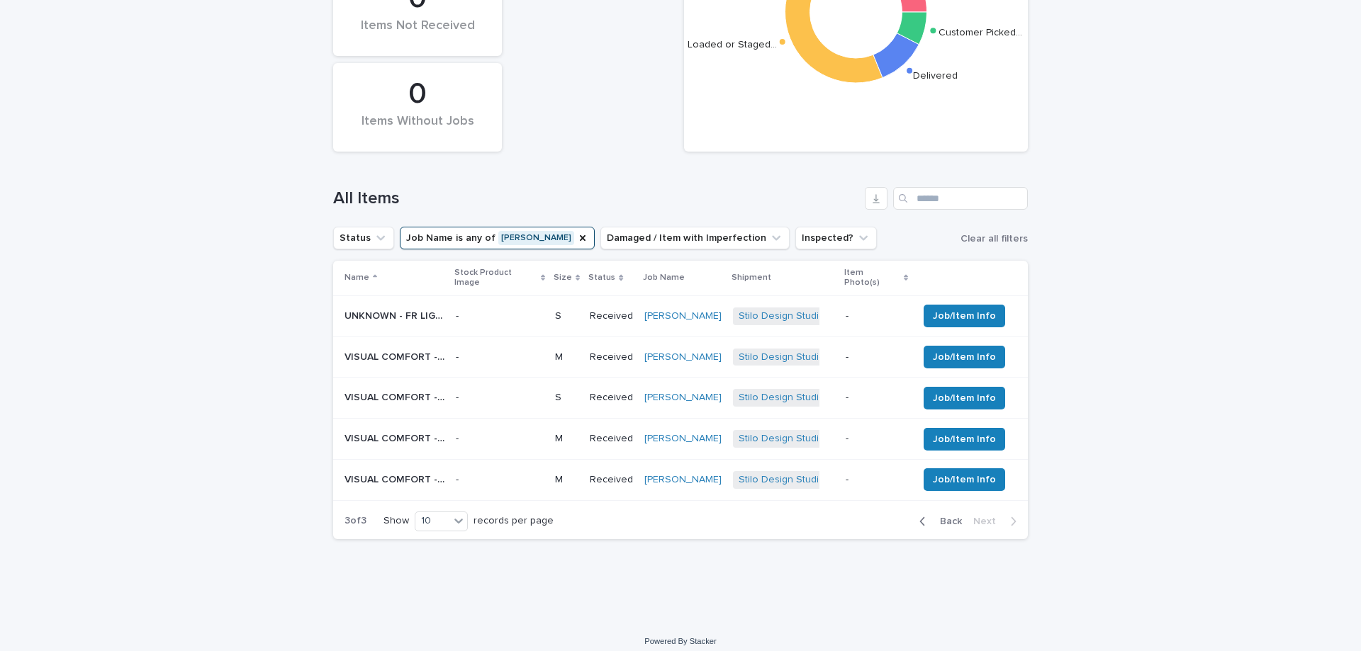
click at [405, 430] on p "VISUAL COMFORT - SK4206GILESLIE 16ft SEMI FLUSH MOUNT | 76780" at bounding box center [395, 437] width 103 height 15
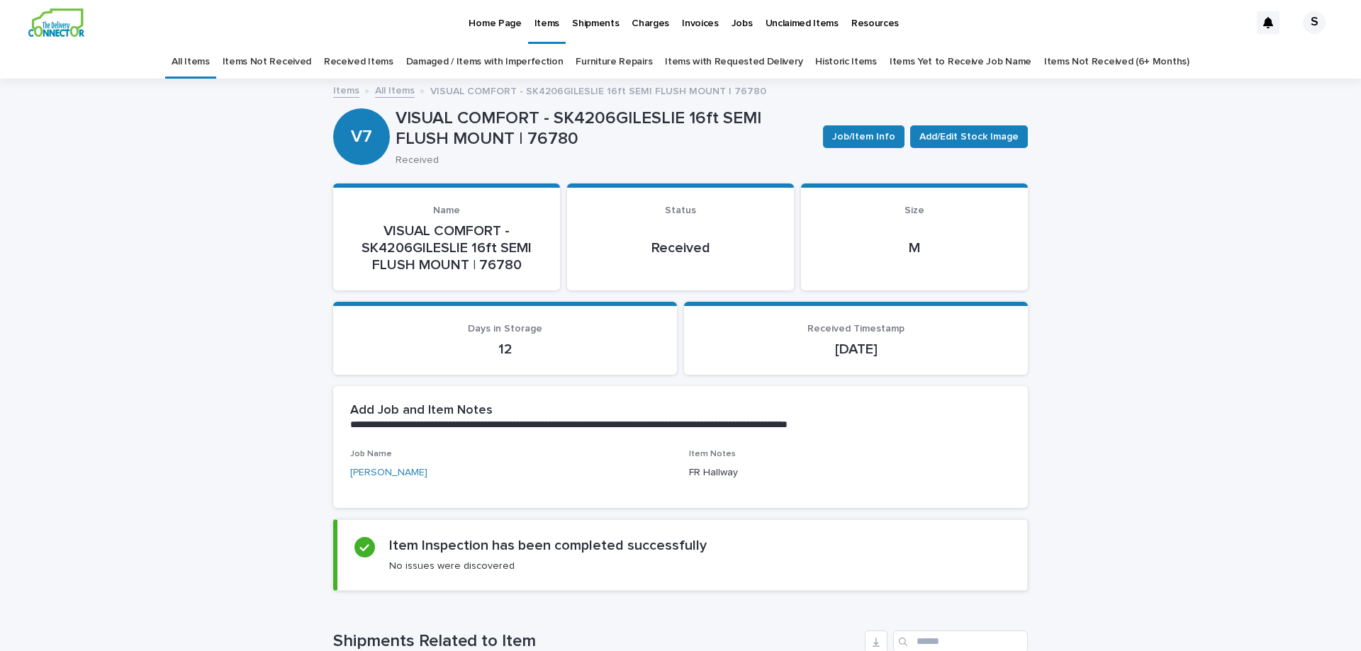
click at [385, 90] on link "All Items" at bounding box center [395, 90] width 40 height 16
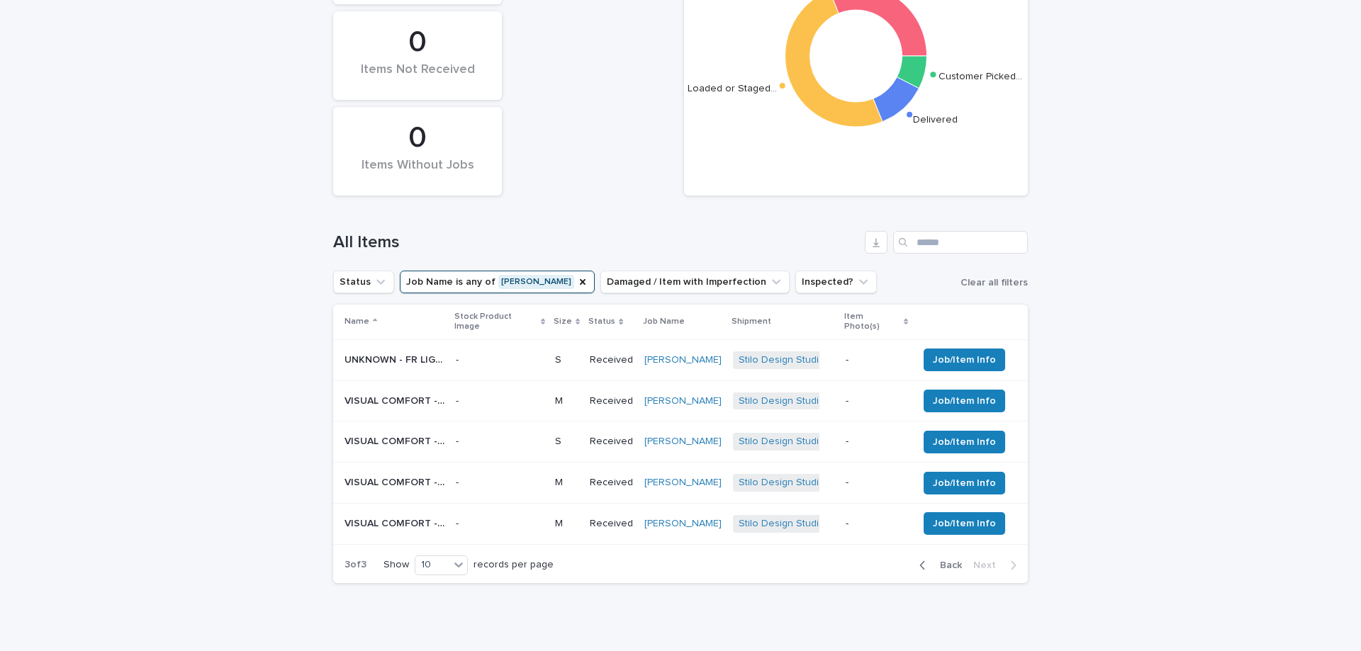
scroll to position [374, 0]
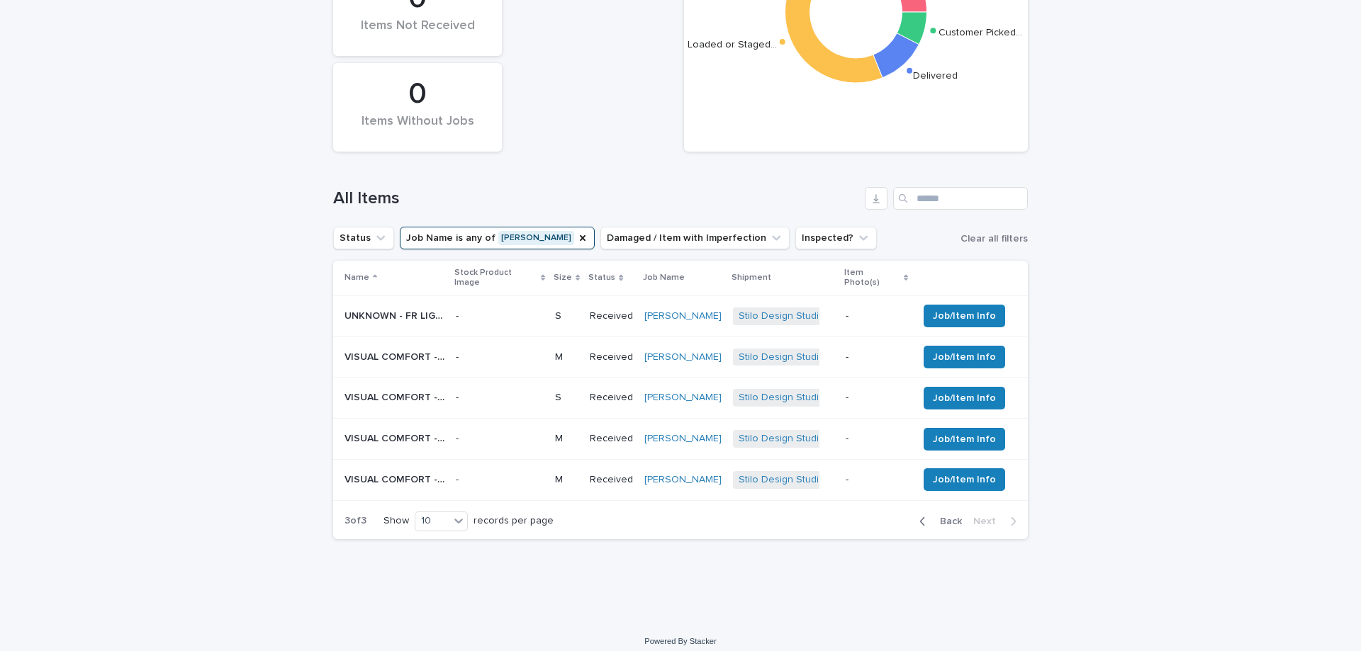
click at [406, 473] on p "VISUAL COMFORT - SK4206GILESLIE 16ft SEMI FLUSH MOUNT | 76781" at bounding box center [395, 478] width 103 height 15
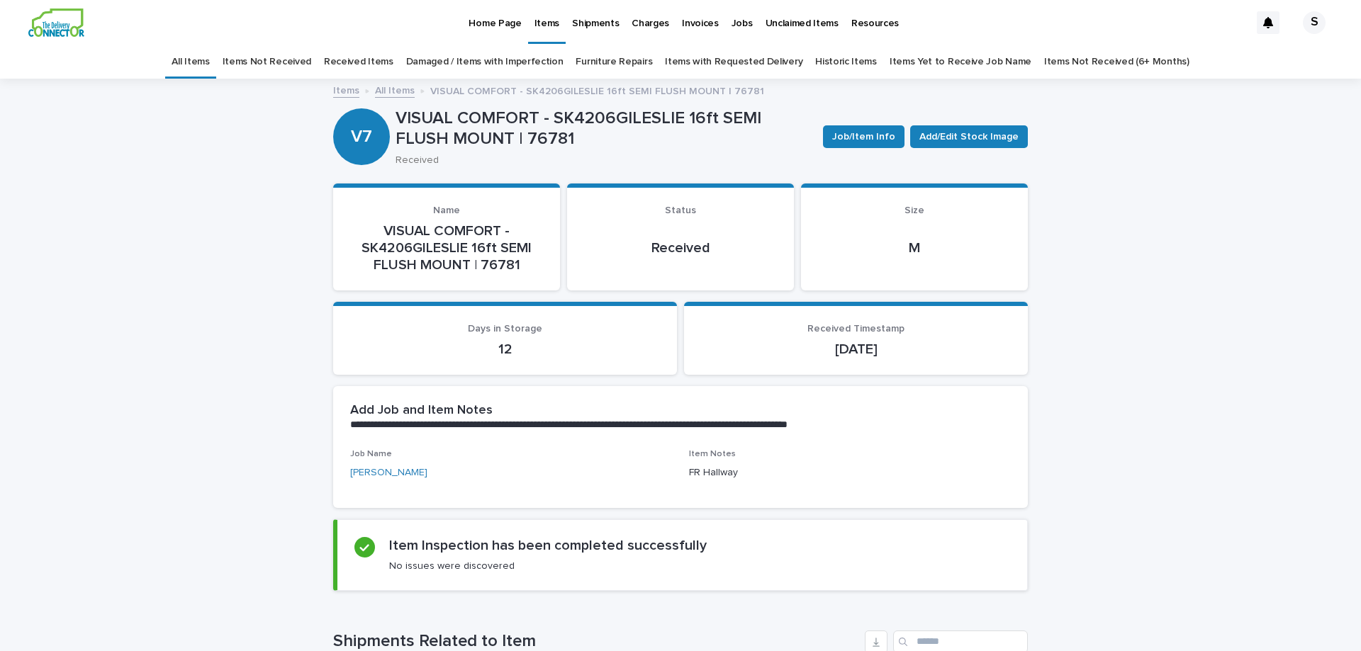
click at [503, 23] on p "Home Page" at bounding box center [495, 15] width 52 height 30
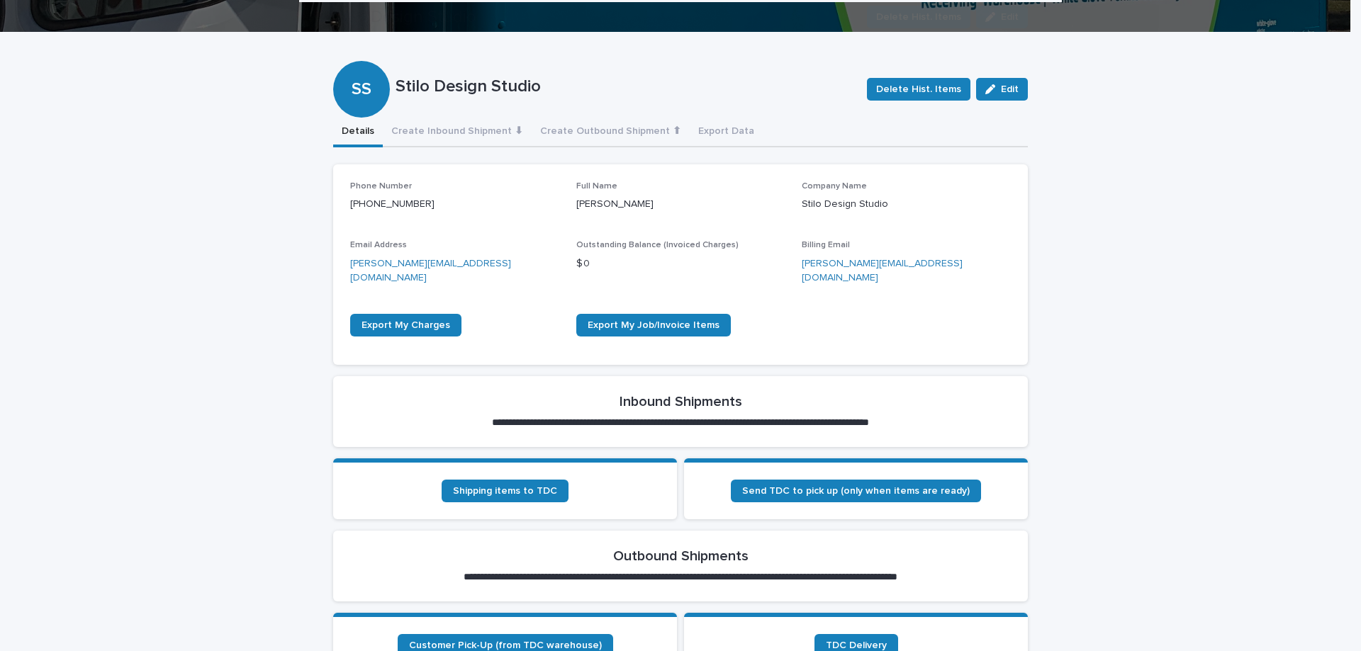
scroll to position [284, 0]
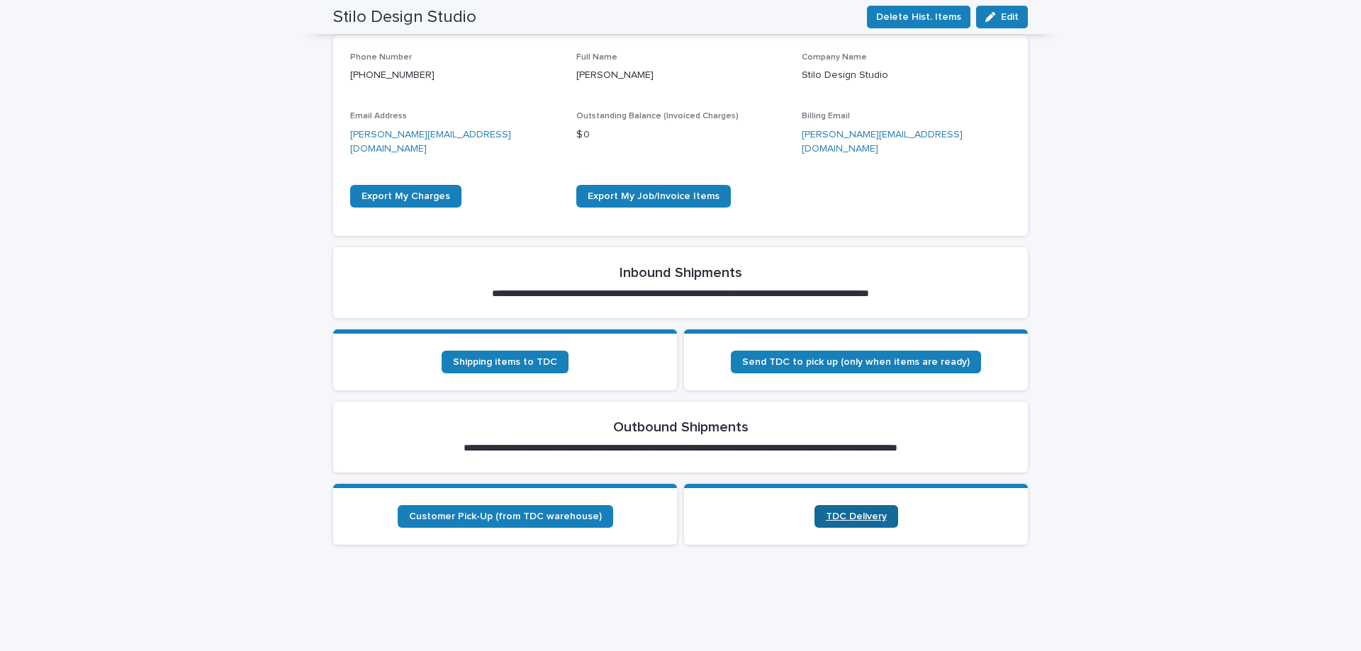
click at [860, 505] on link "TDC Delivery" at bounding box center [856, 516] width 84 height 23
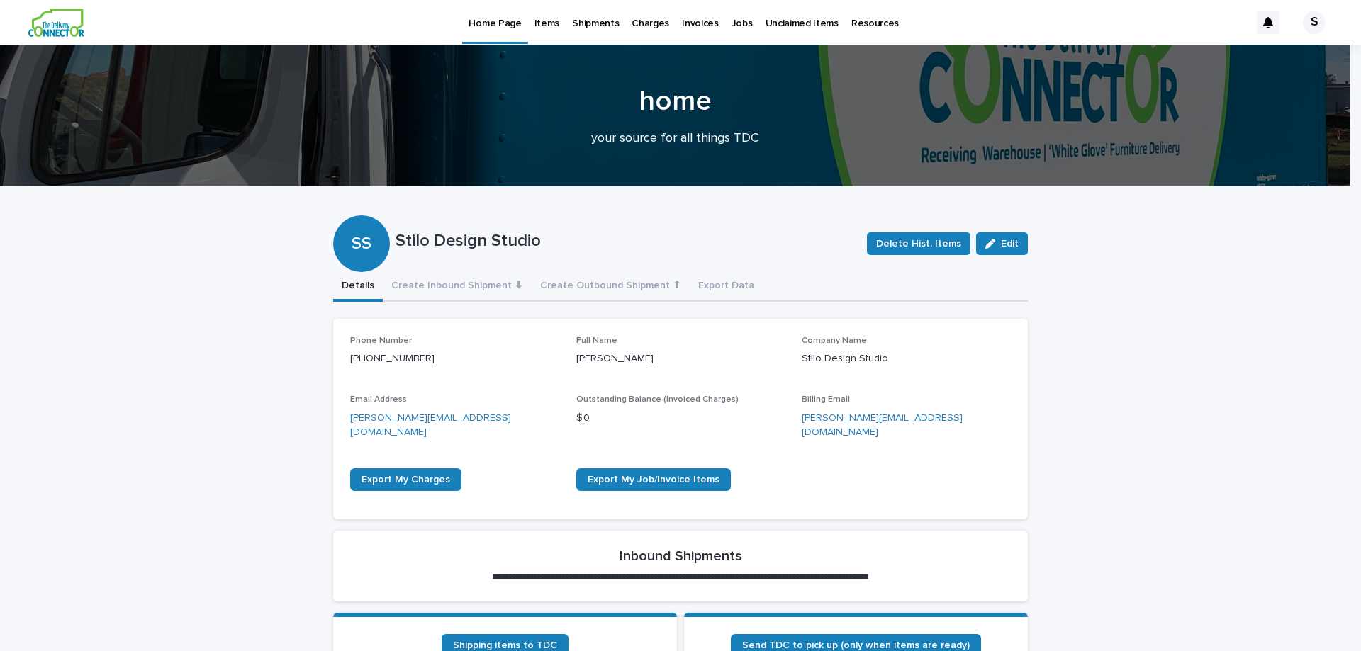
click at [551, 24] on p "Items" at bounding box center [546, 15] width 25 height 30
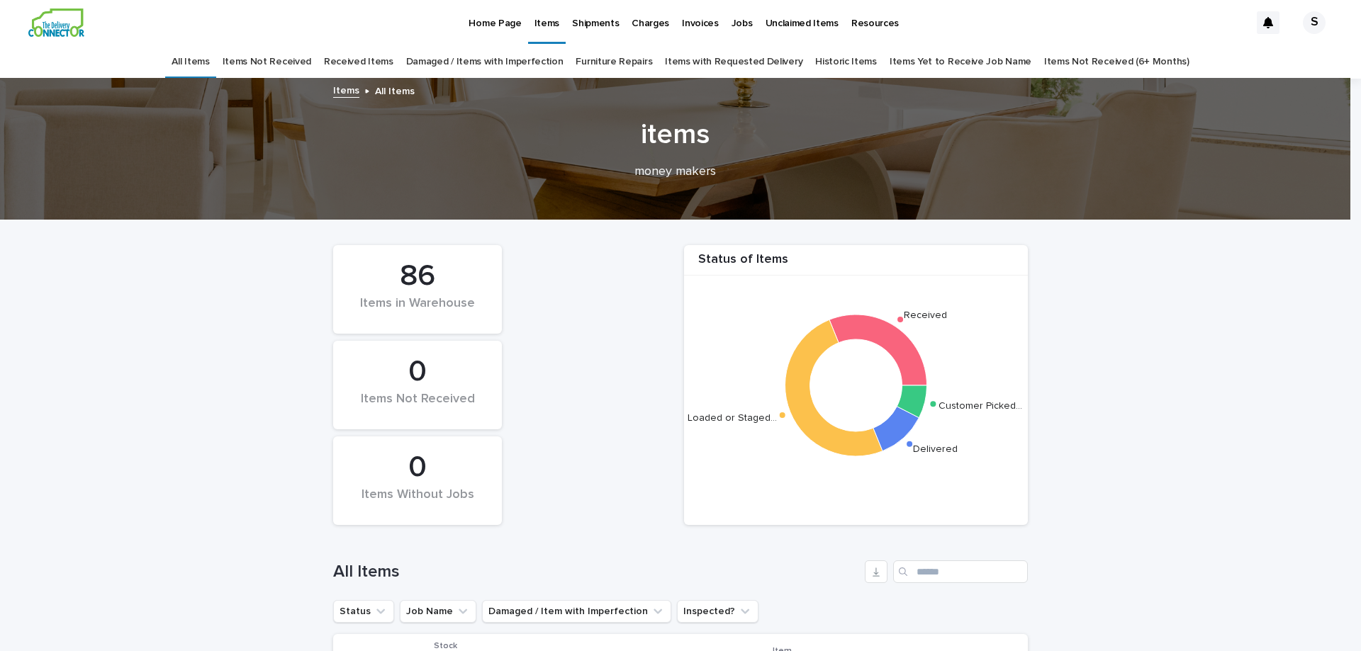
click at [393, 62] on link "Received Items" at bounding box center [358, 61] width 69 height 33
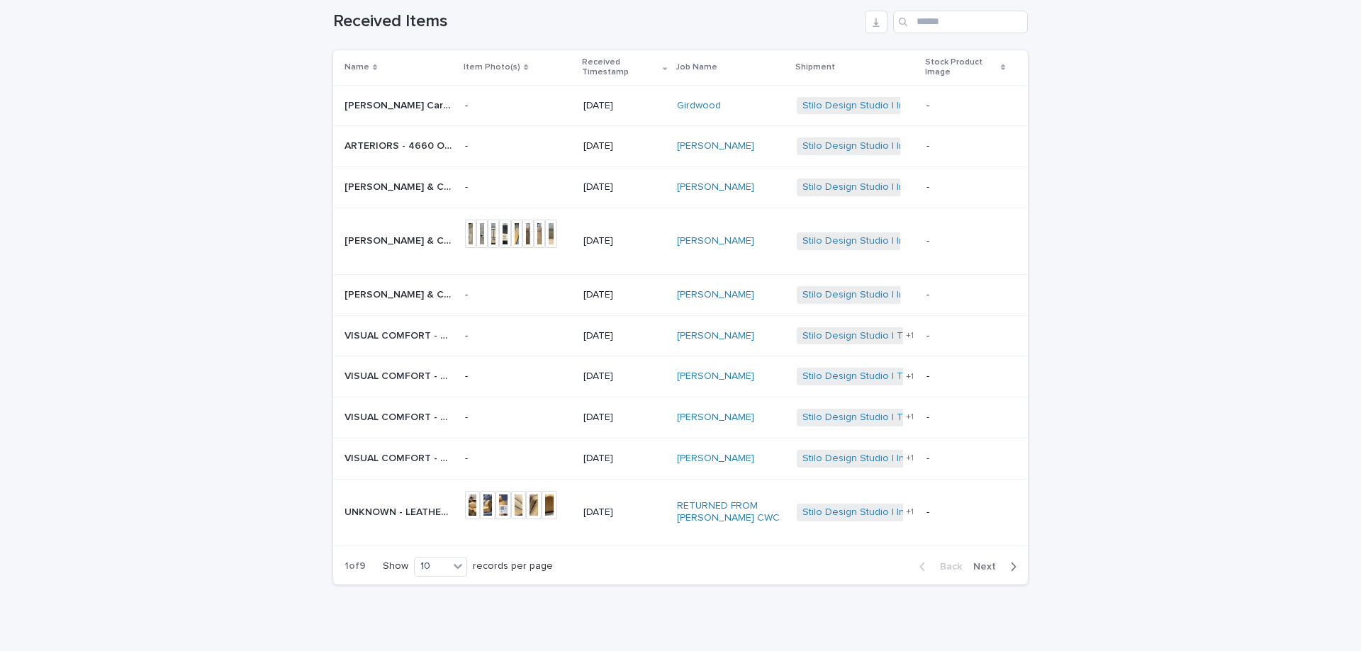
scroll to position [153, 0]
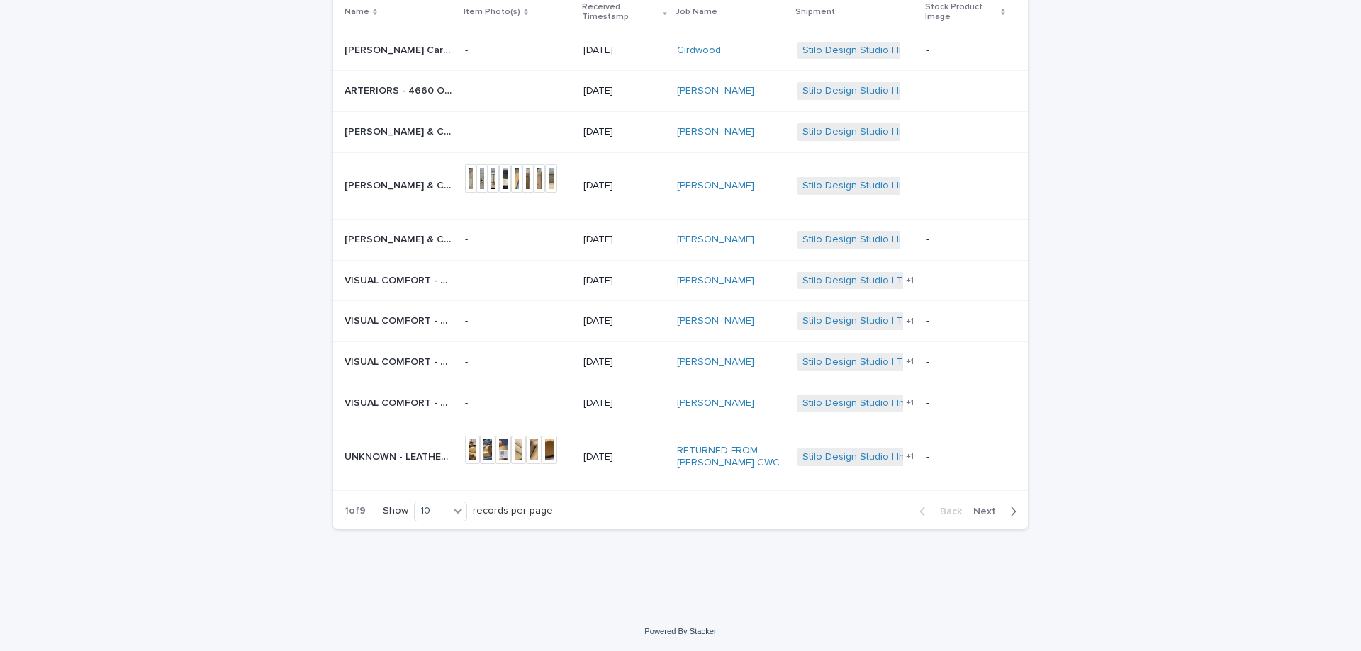
click at [976, 515] on span "Next" at bounding box center [988, 512] width 31 height 10
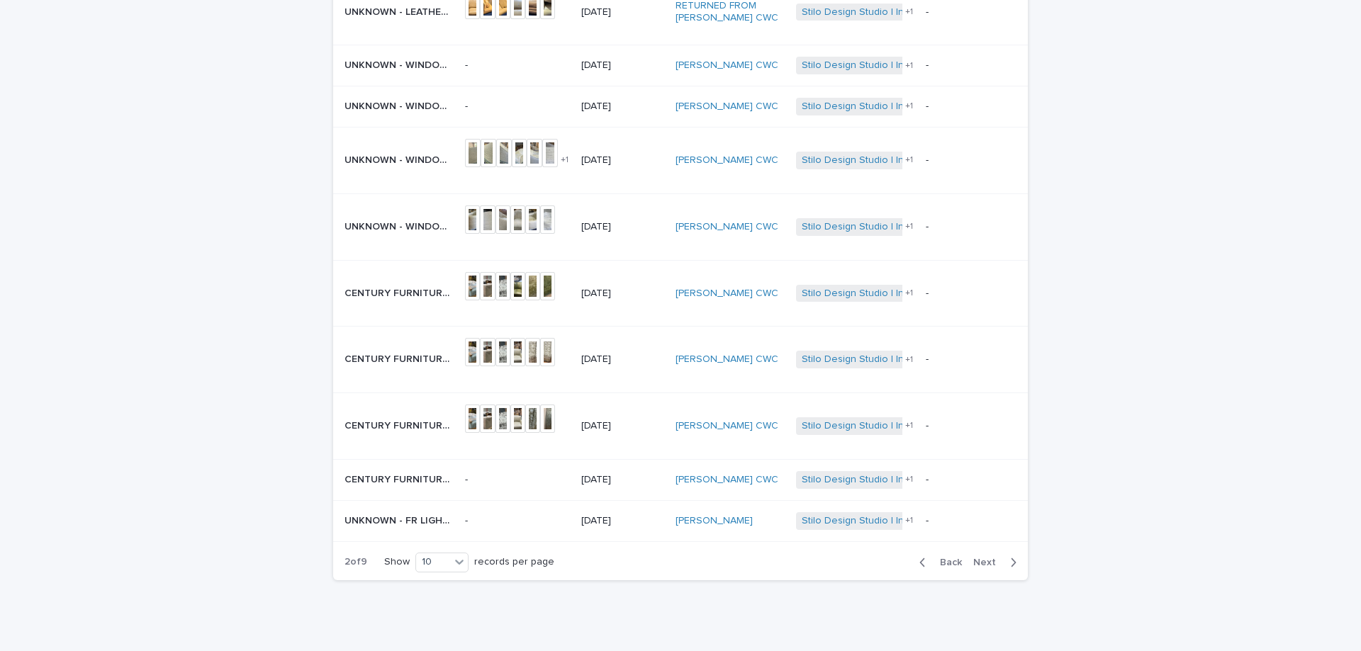
scroll to position [133, 0]
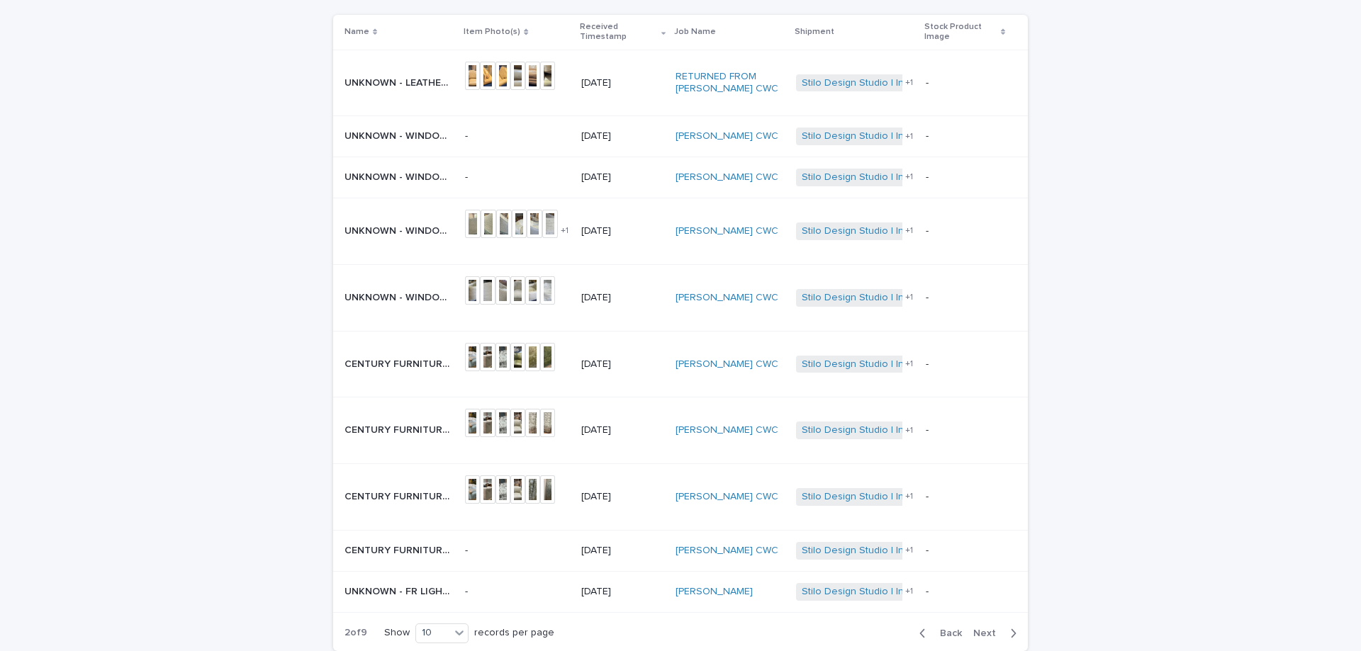
click at [410, 138] on p "UNKNOWN - WINDOW CHAIR | 76498" at bounding box center [400, 135] width 112 height 15
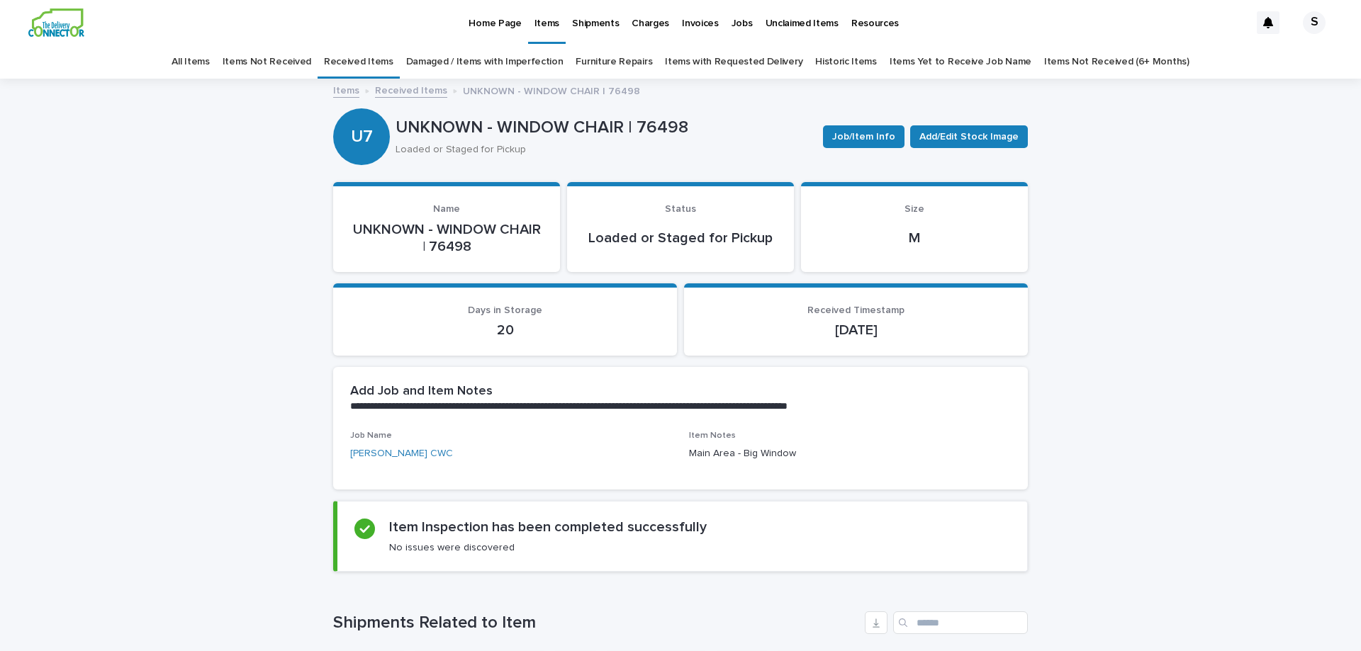
click at [409, 87] on link "Received Items" at bounding box center [411, 90] width 72 height 16
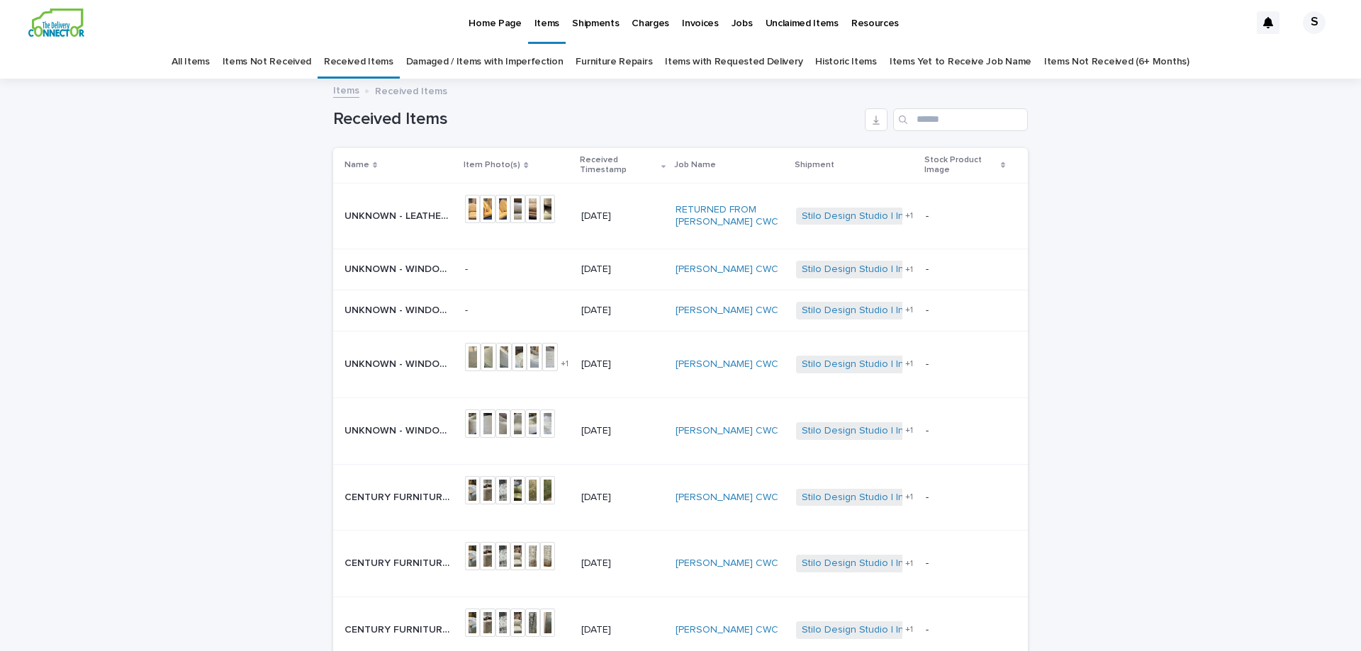
click at [503, 26] on p "Home Page" at bounding box center [495, 15] width 52 height 30
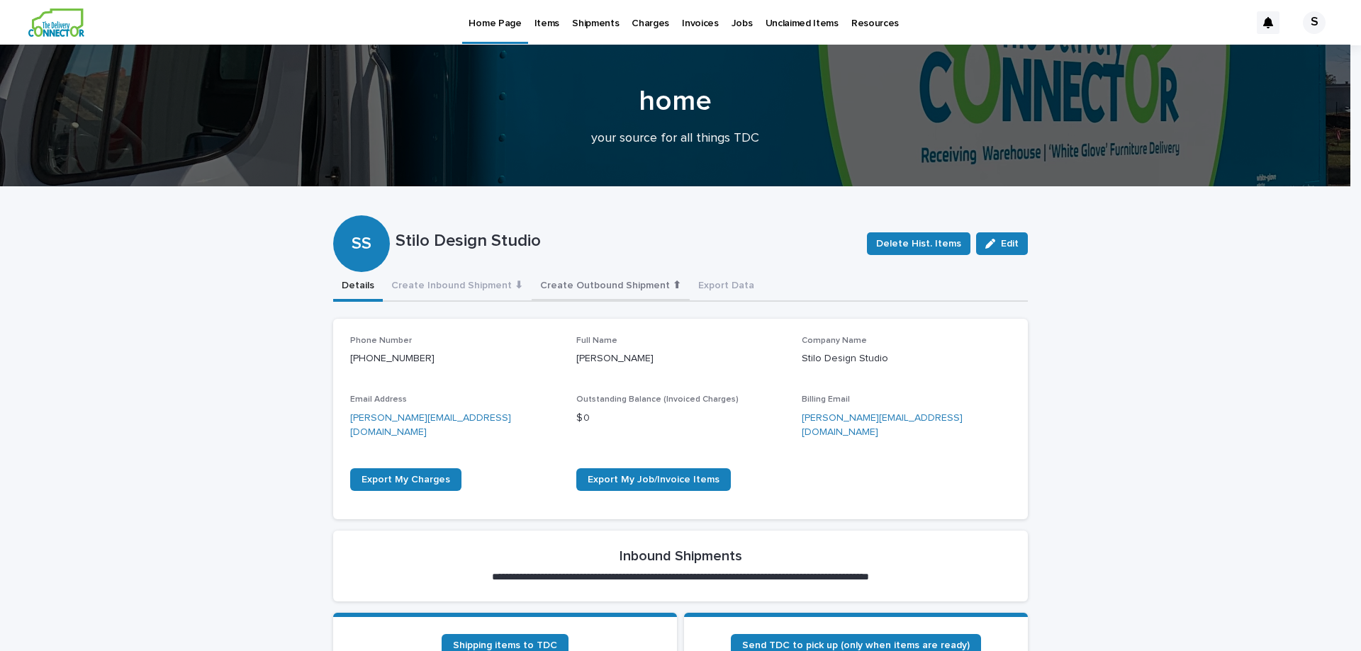
click at [613, 285] on button "Create Outbound Shipment ⬆" at bounding box center [611, 287] width 158 height 30
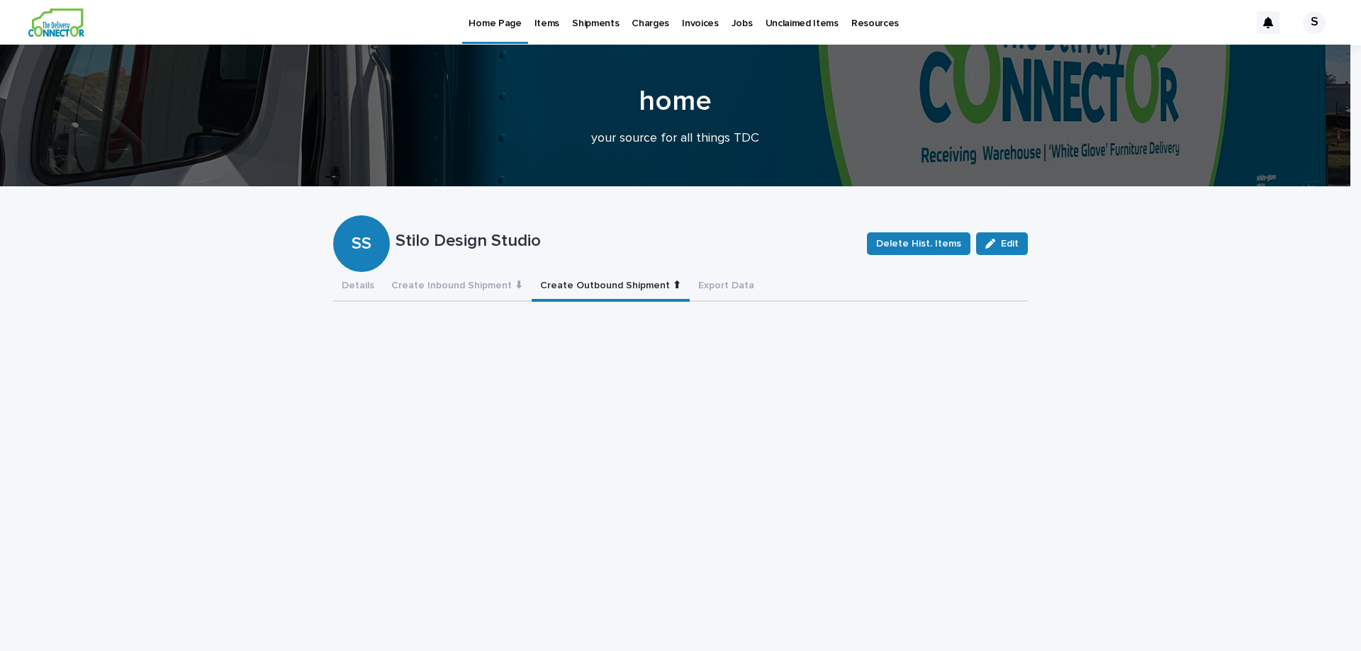
click at [613, 285] on button "Create Outbound Shipment ⬆" at bounding box center [611, 287] width 158 height 30
click at [357, 281] on button "Details" at bounding box center [358, 287] width 50 height 30
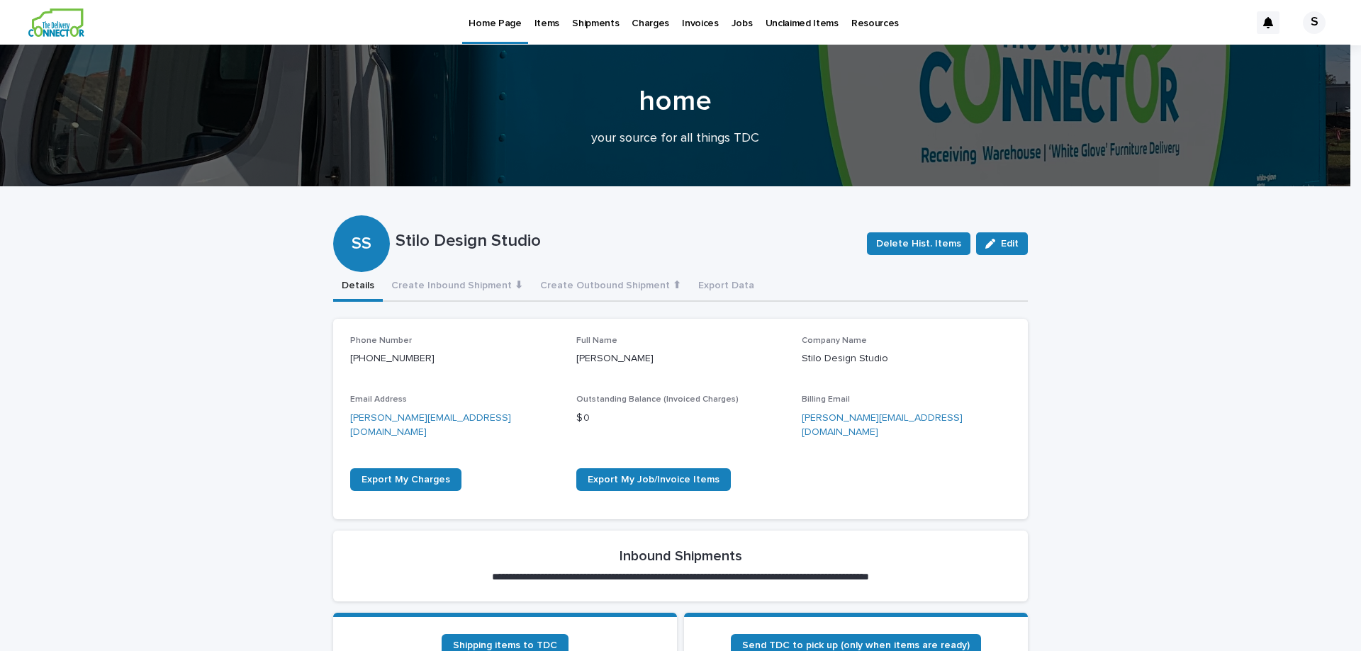
click at [551, 18] on p "Items" at bounding box center [546, 15] width 25 height 30
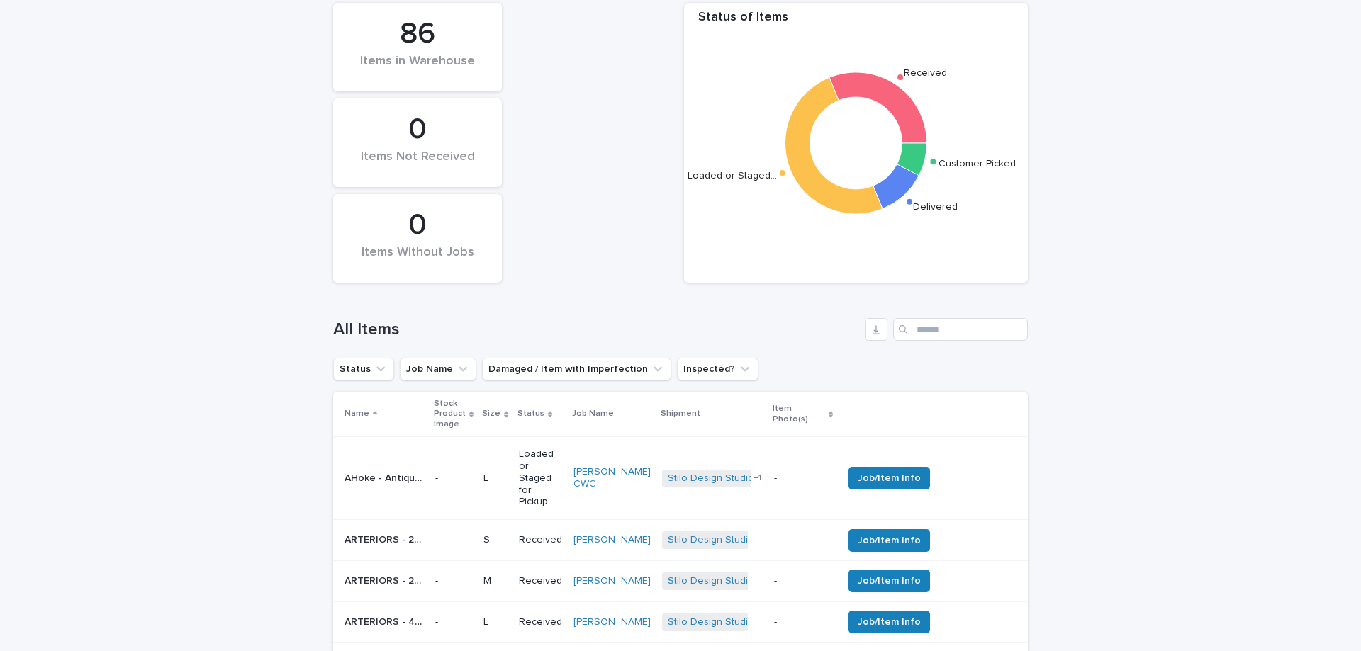
scroll to position [284, 0]
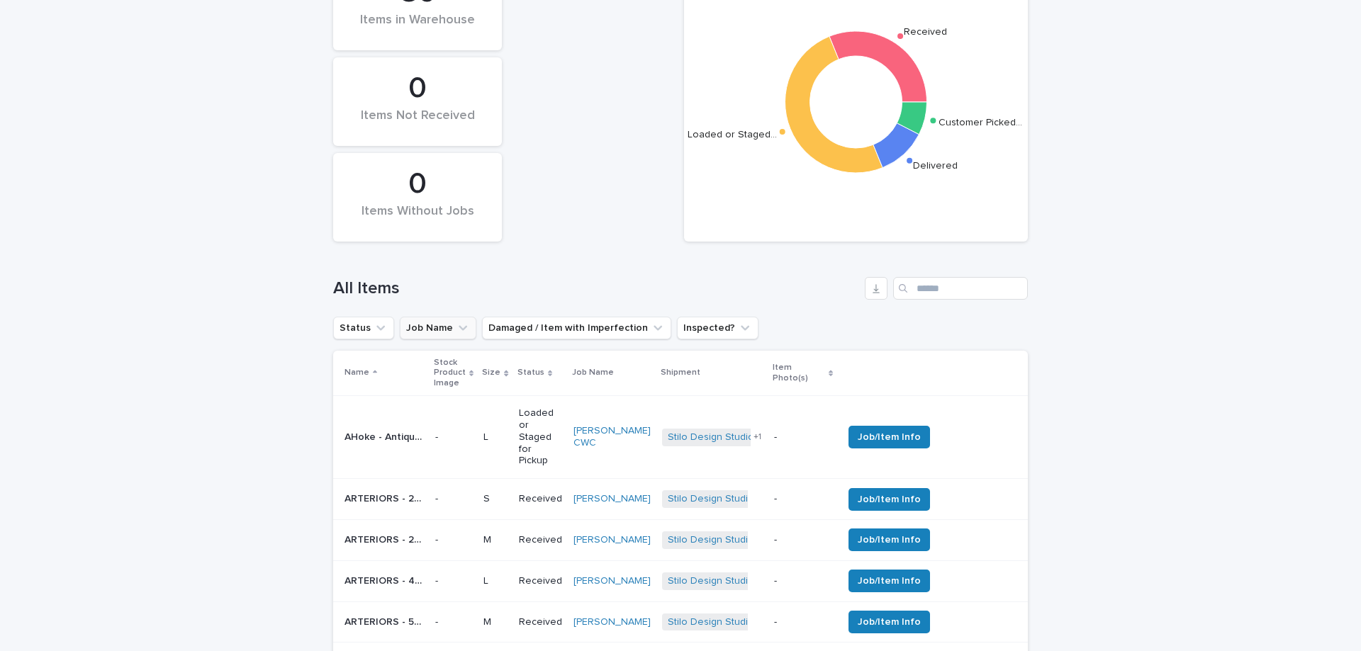
click at [456, 327] on icon "Job Name" at bounding box center [463, 328] width 14 height 14
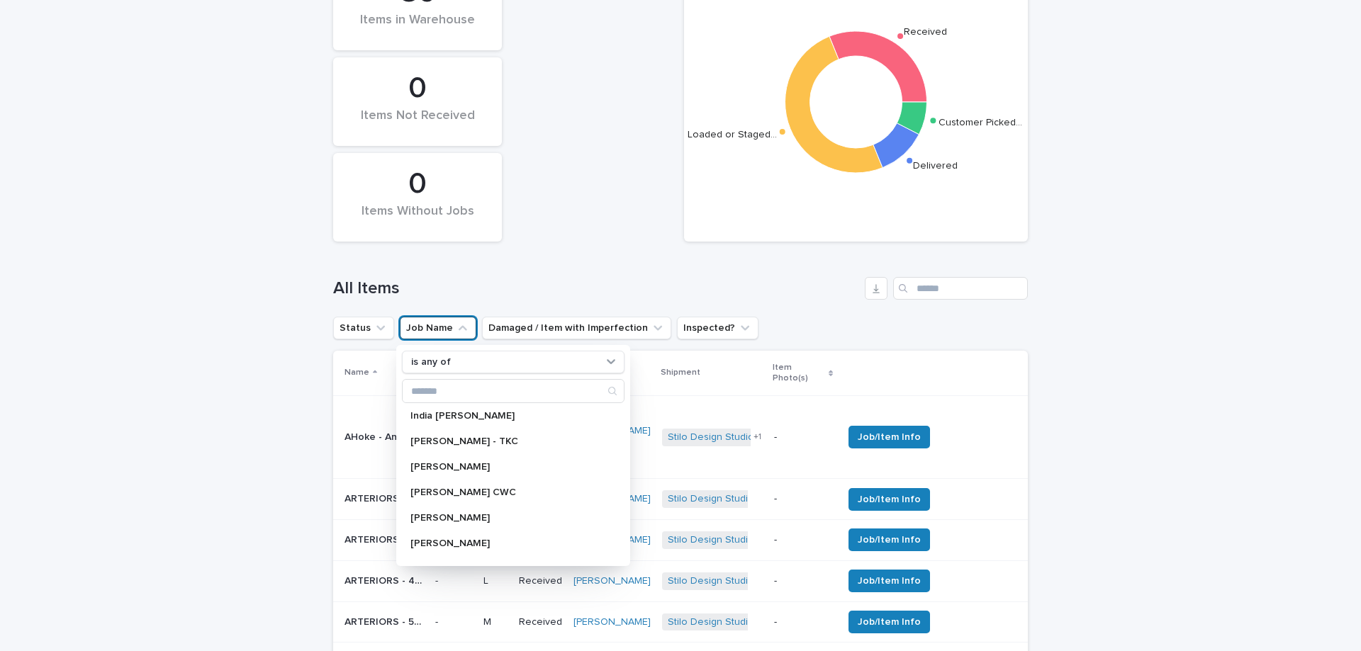
scroll to position [354, 0]
click at [430, 471] on p "[PERSON_NAME]" at bounding box center [505, 473] width 191 height 10
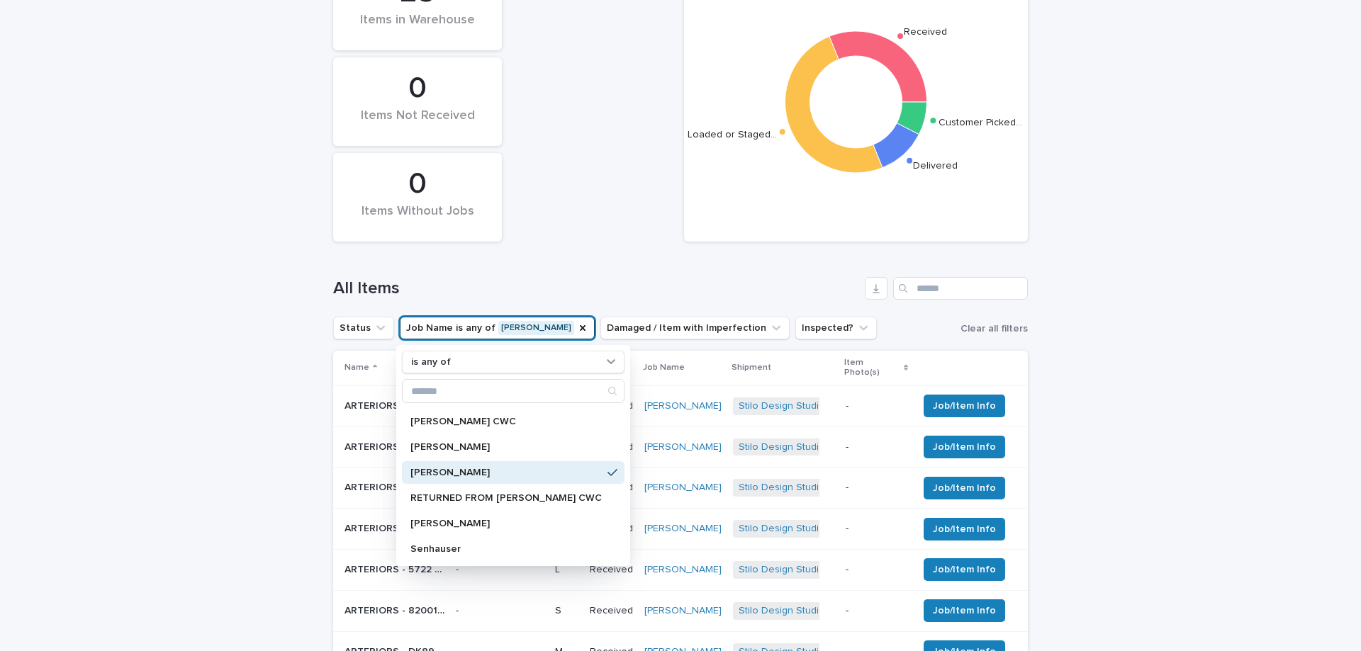
click at [368, 398] on p "ARTERIORS - 2103 [PERSON_NAME] ACCENT TABLE | 73471" at bounding box center [395, 405] width 103 height 15
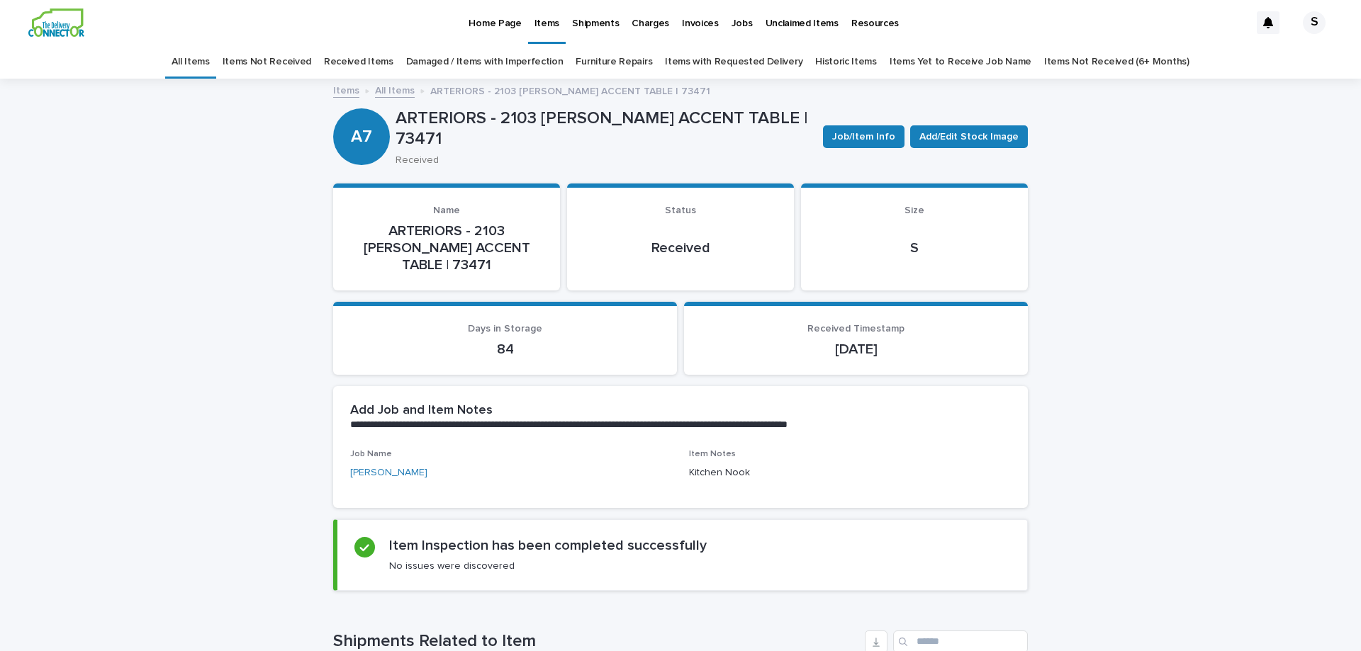
click at [400, 91] on link "All Items" at bounding box center [395, 90] width 40 height 16
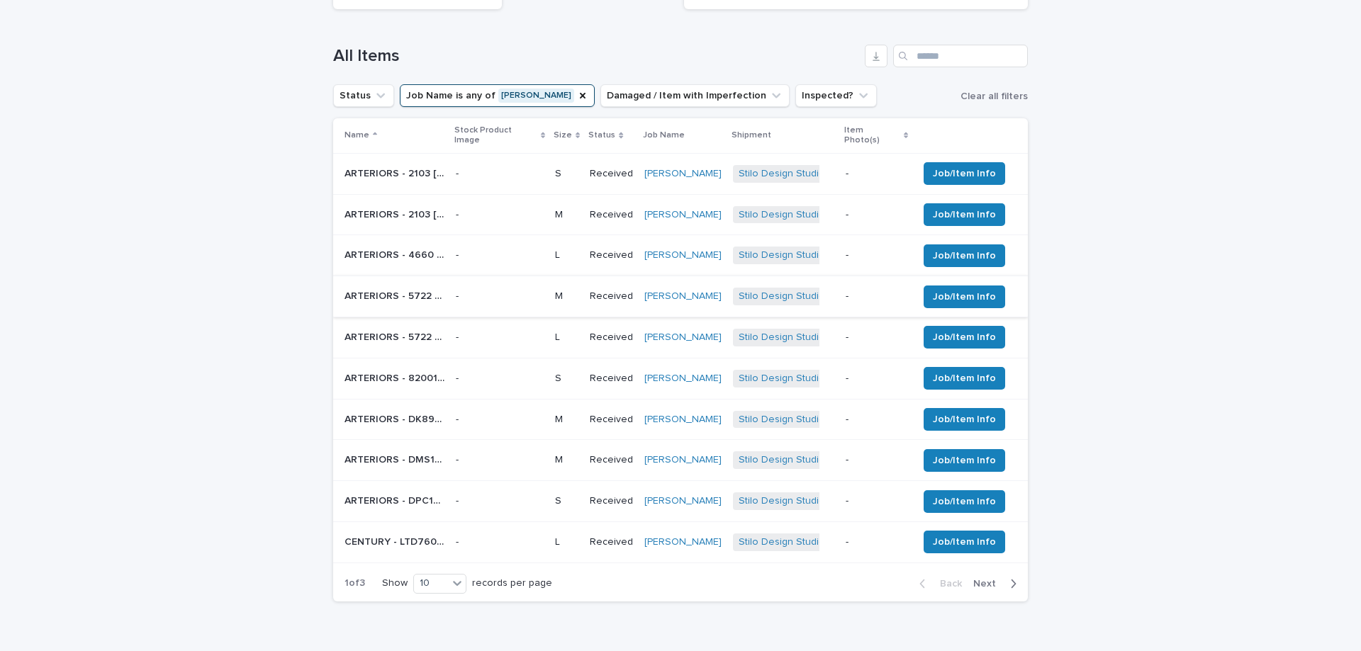
scroll to position [542, 0]
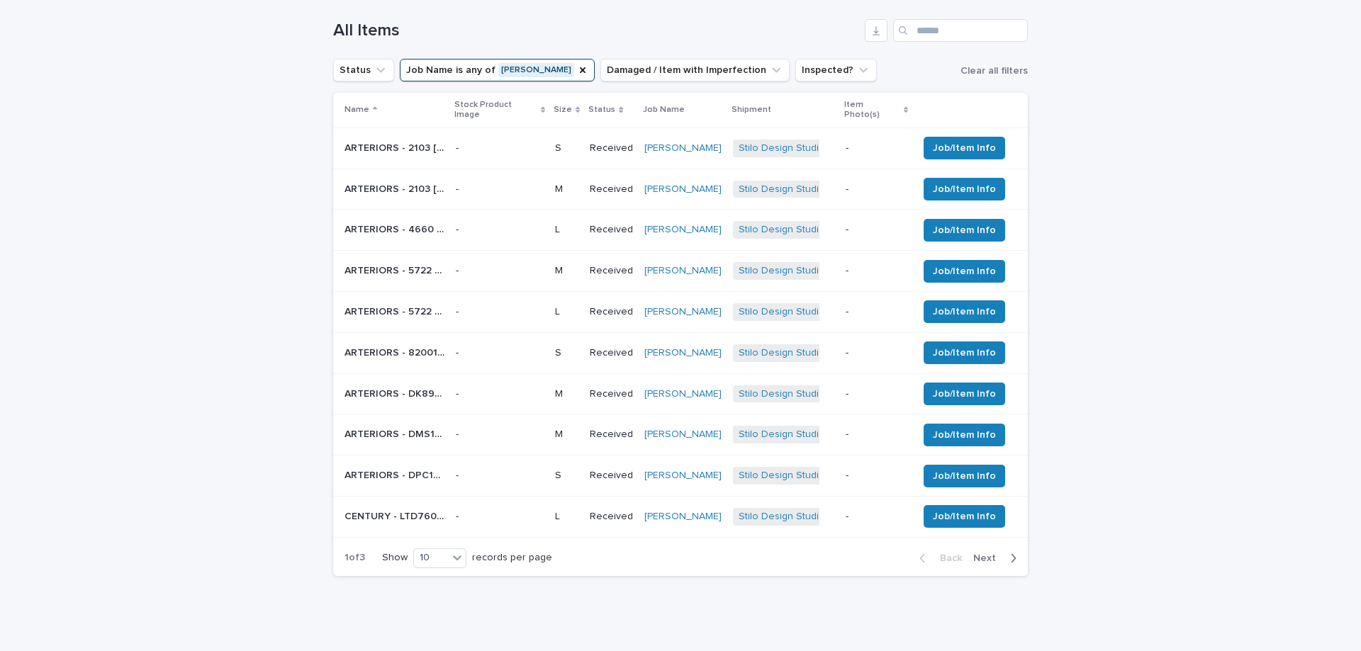
click at [991, 554] on span "Next" at bounding box center [988, 559] width 31 height 10
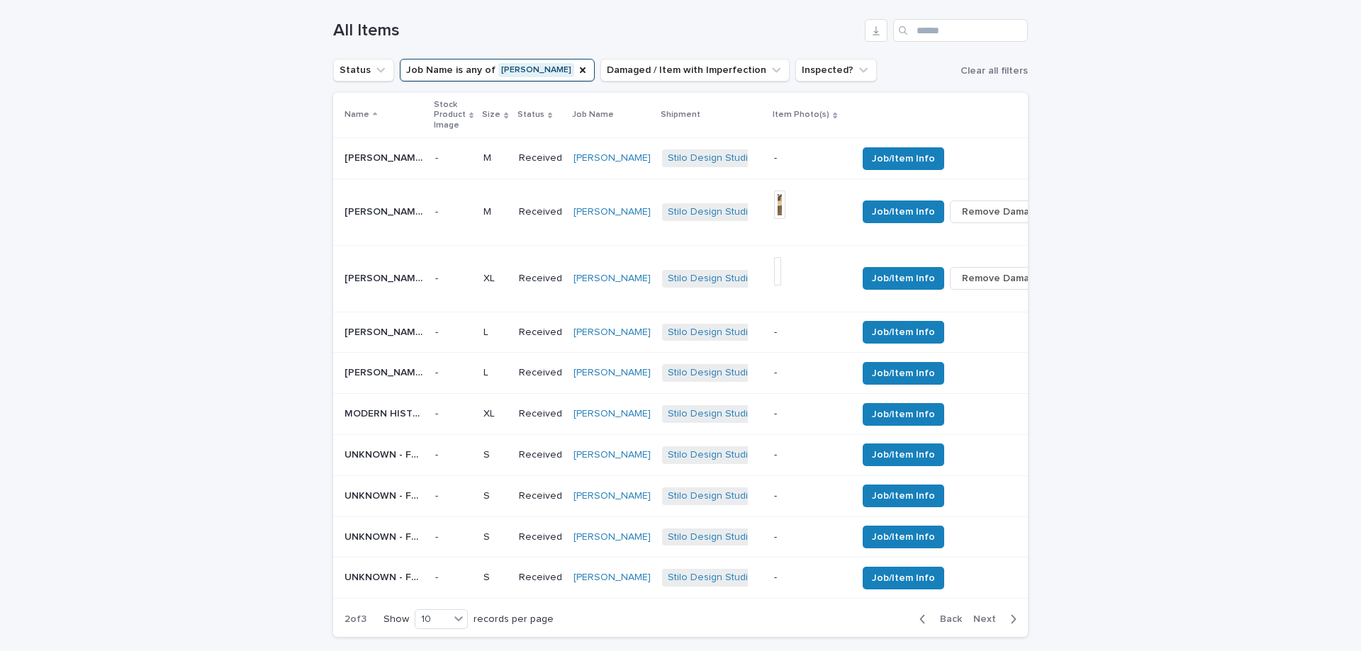
scroll to position [583, 0]
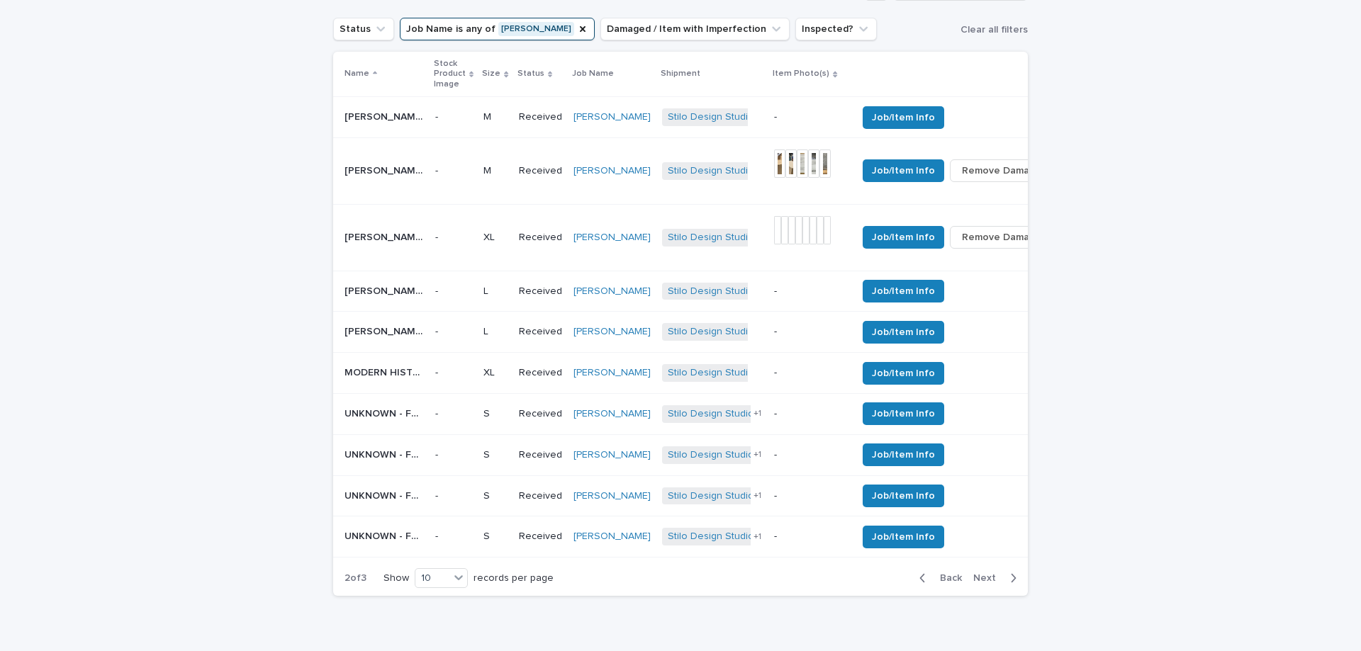
click at [978, 583] on button "Next" at bounding box center [998, 578] width 60 height 13
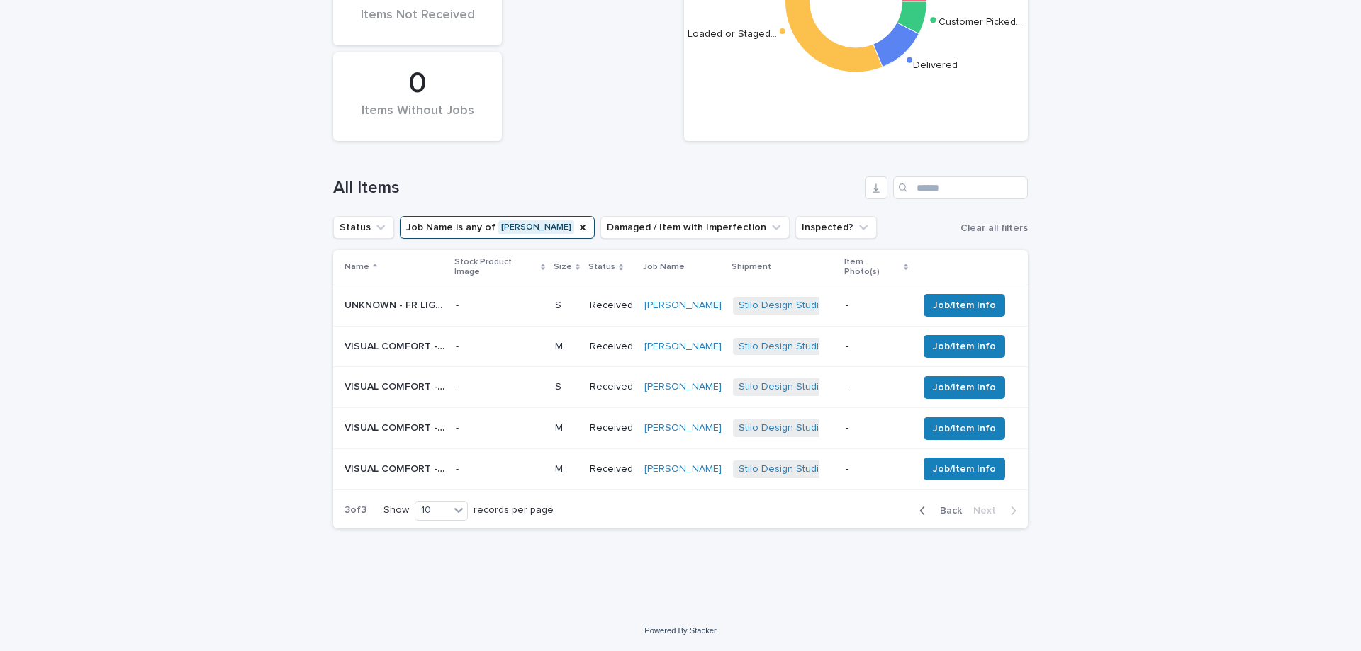
scroll to position [374, 0]
